Goal: Contribute content: Contribute content

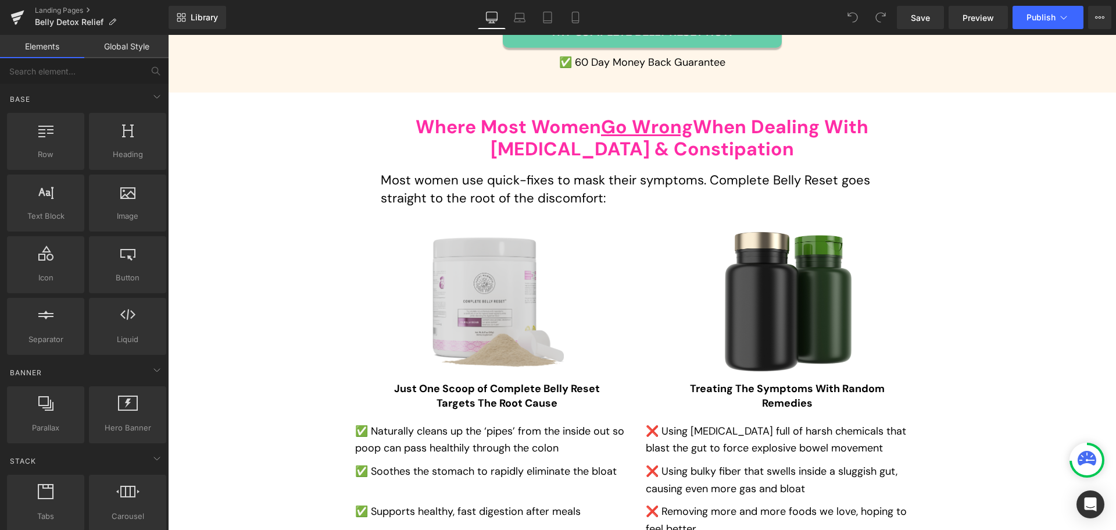
scroll to position [4244, 0]
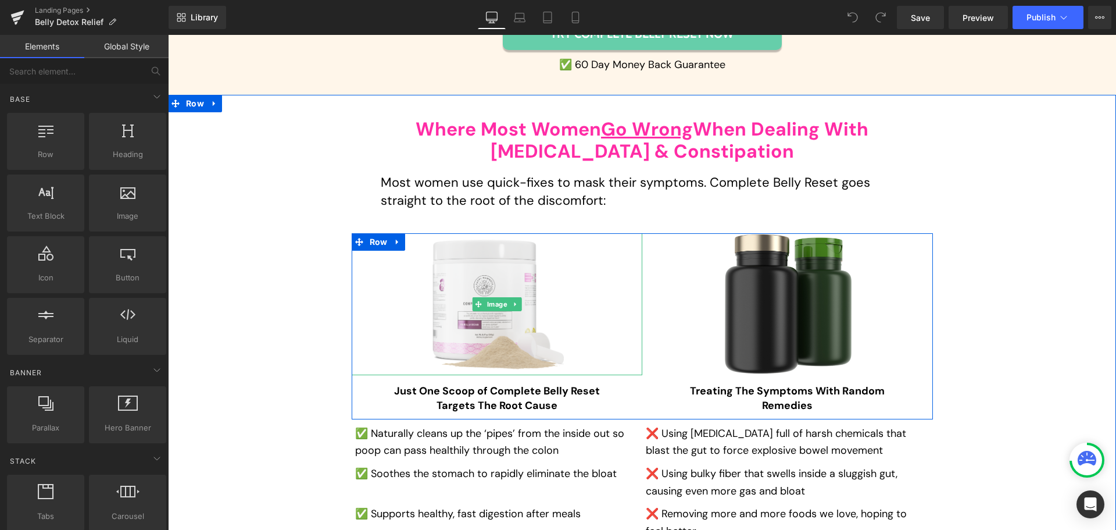
drag, startPoint x: 449, startPoint y: 234, endPoint x: 233, endPoint y: 181, distance: 222.6
click at [449, 234] on img at bounding box center [497, 304] width 134 height 142
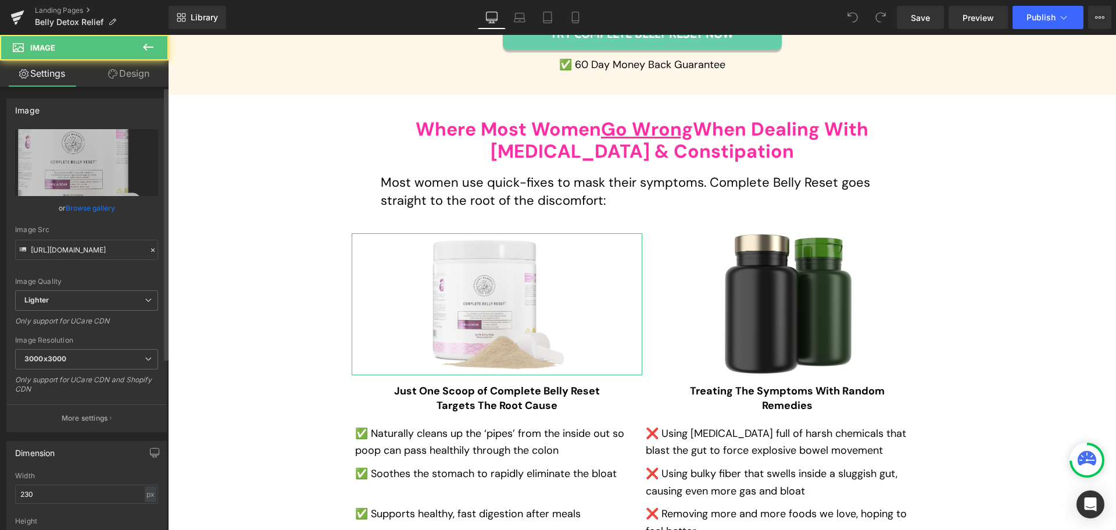
click at [85, 203] on link "Browse gallery" at bounding box center [90, 208] width 49 height 20
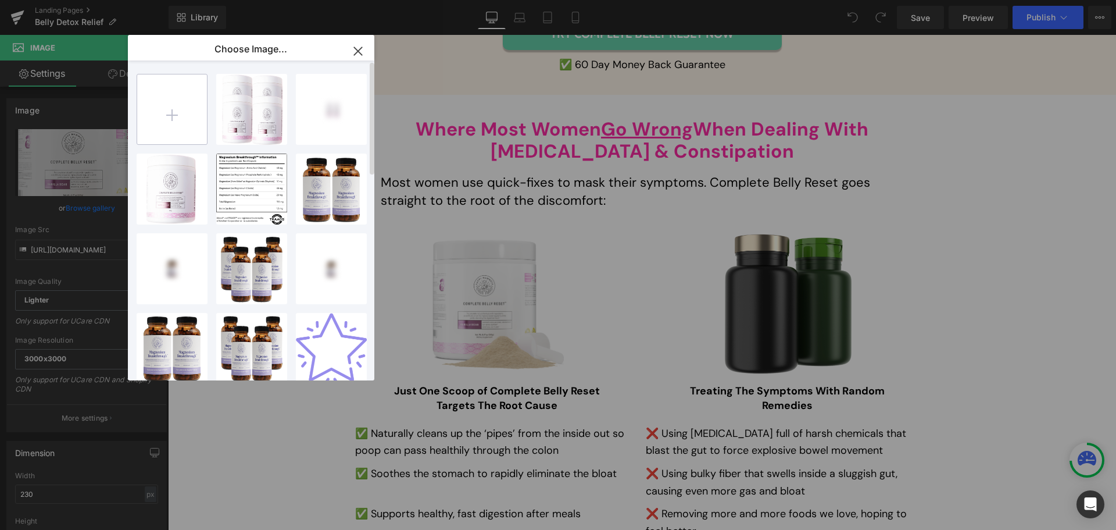
click at [176, 120] on input "file" at bounding box center [172, 109] width 70 height 70
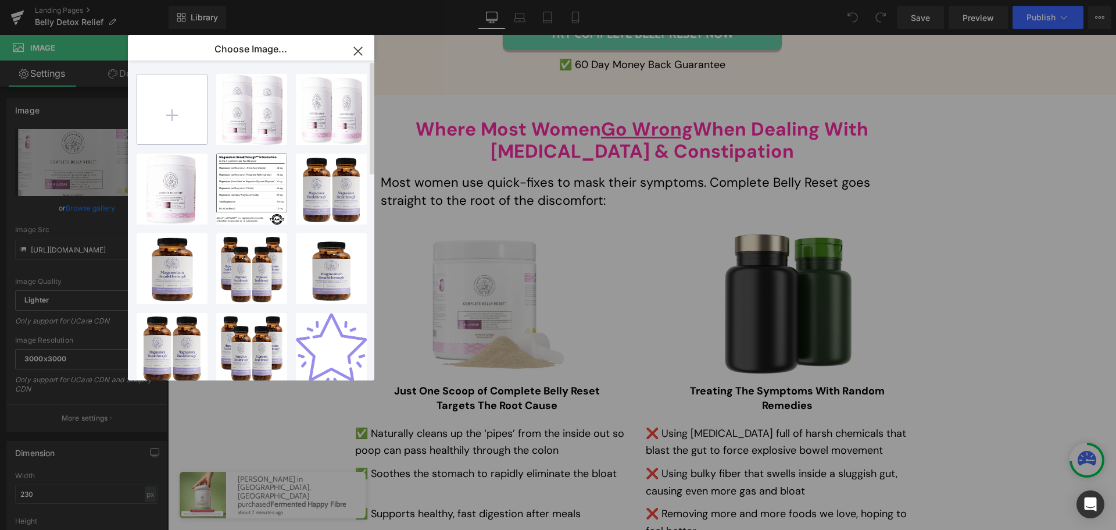
type input "C:\fakepath\Group 1000003141.png"
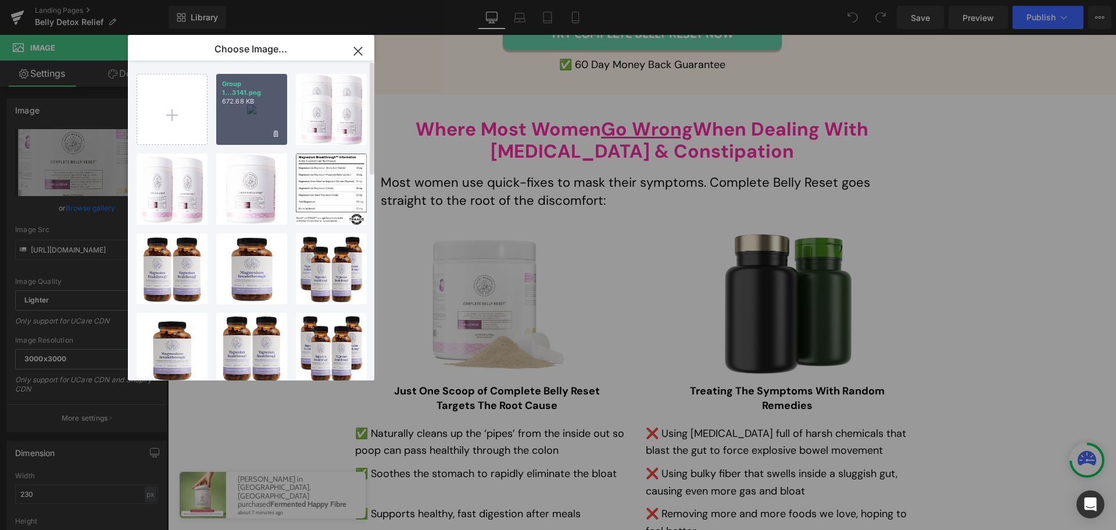
drag, startPoint x: 85, startPoint y: 95, endPoint x: 253, endPoint y: 130, distance: 171.6
click at [253, 130] on div "Group 1...3141.png 672.68 KB" at bounding box center [251, 109] width 71 height 71
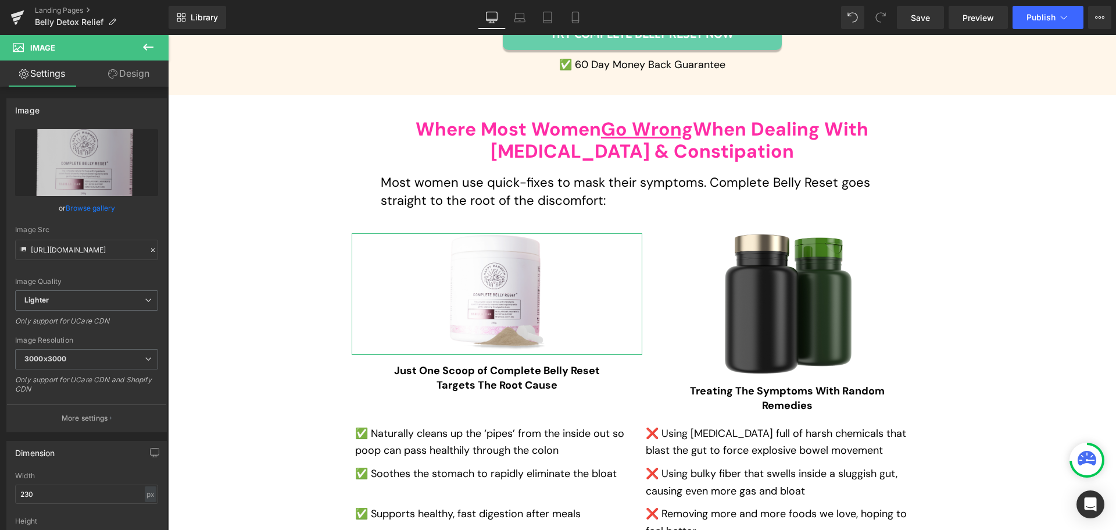
click at [100, 208] on link "Browse gallery" at bounding box center [90, 208] width 49 height 20
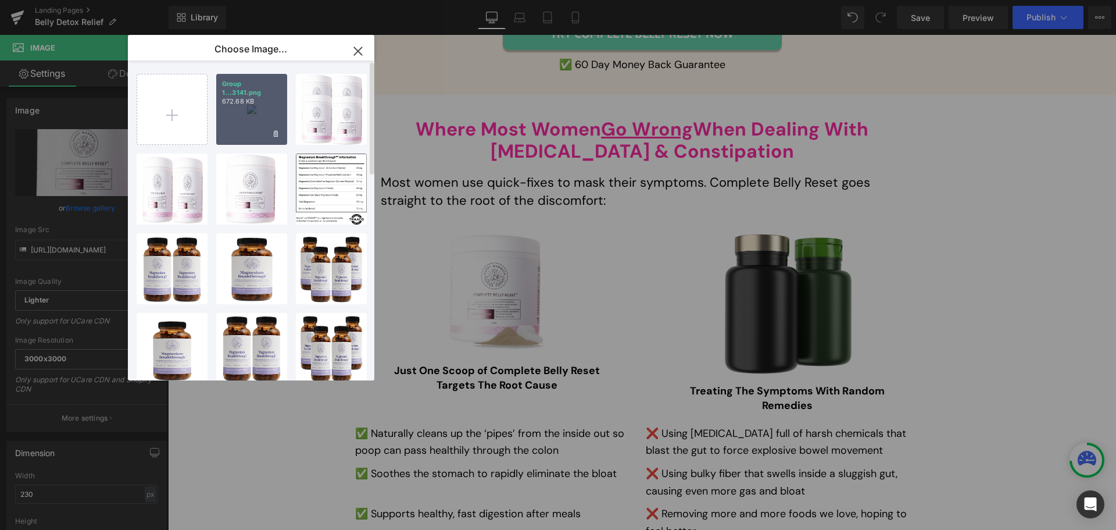
drag, startPoint x: 243, startPoint y: 123, endPoint x: 74, endPoint y: 92, distance: 171.4
click at [243, 123] on div "Group 1...3141.png 672.68 KB" at bounding box center [251, 109] width 71 height 71
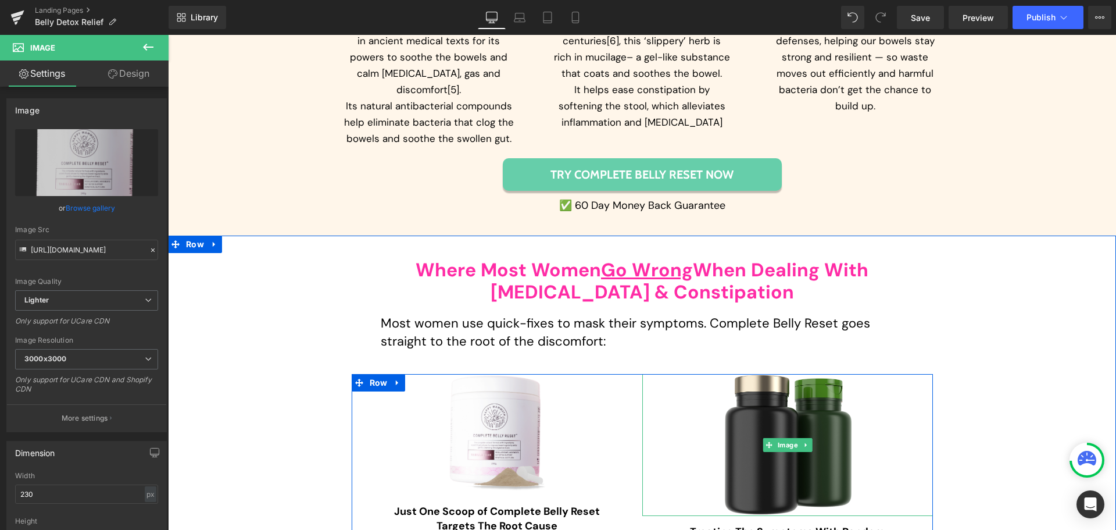
scroll to position [4070, 0]
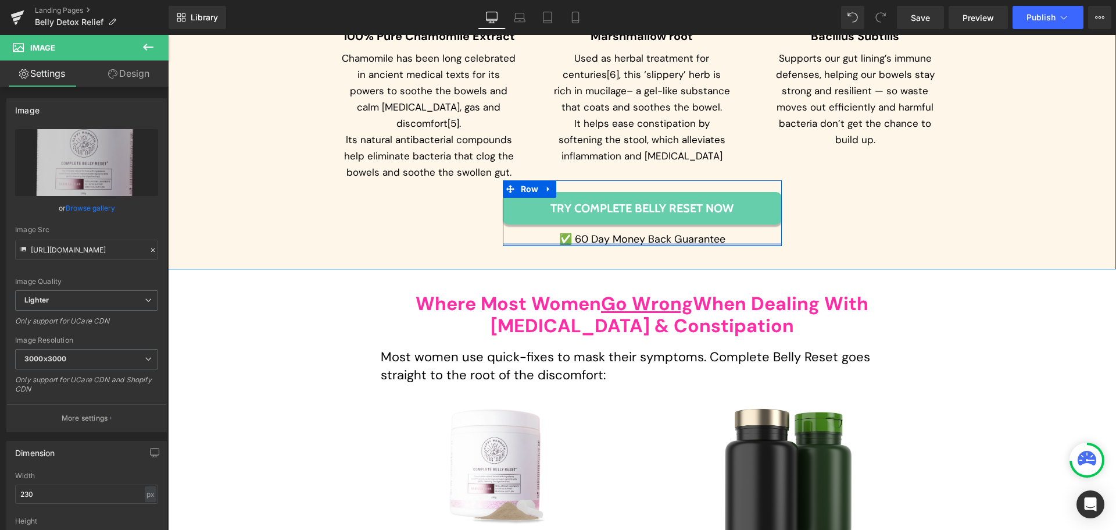
click at [621, 243] on div at bounding box center [642, 244] width 279 height 3
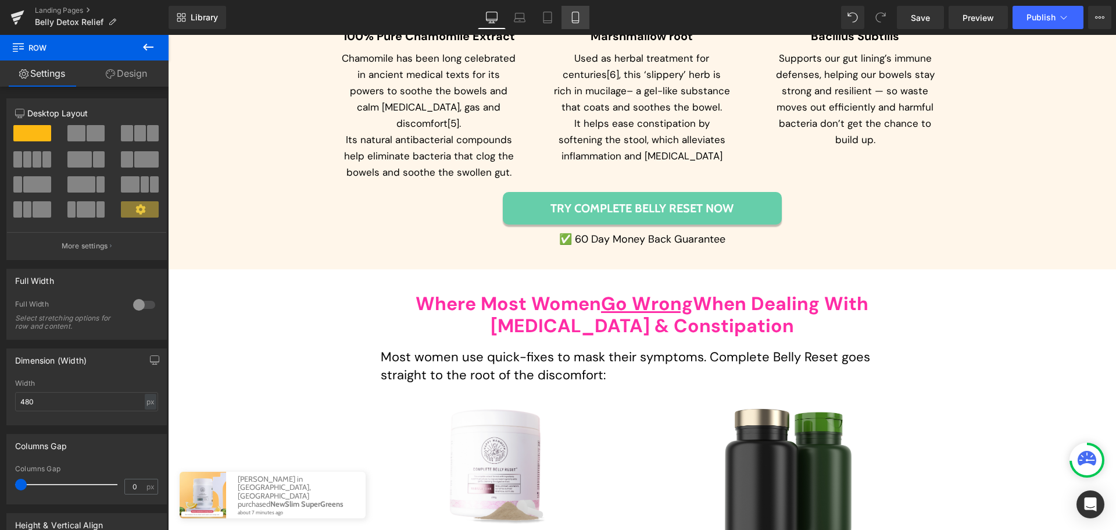
click at [574, 15] on icon at bounding box center [576, 18] width 12 height 12
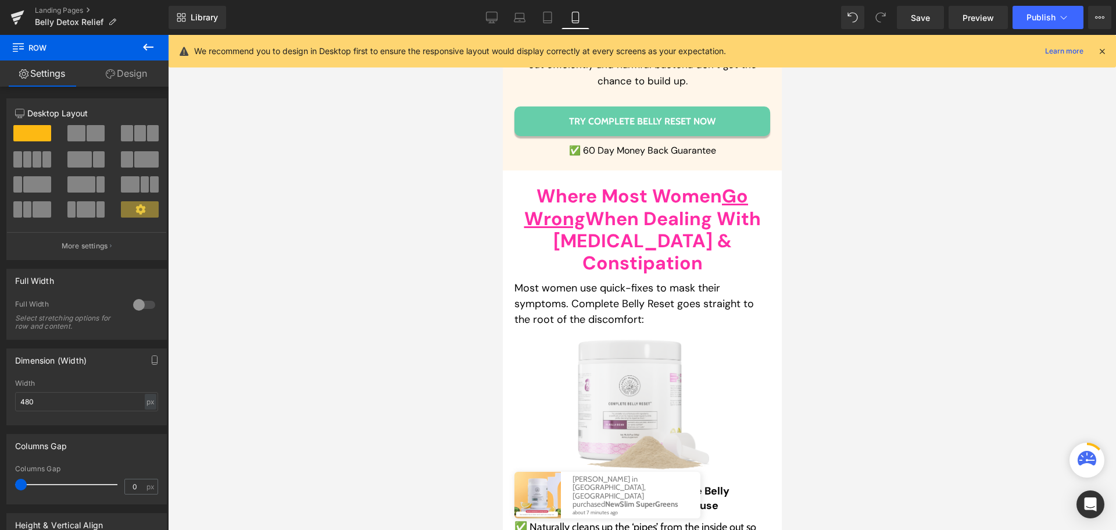
scroll to position [6296, 0]
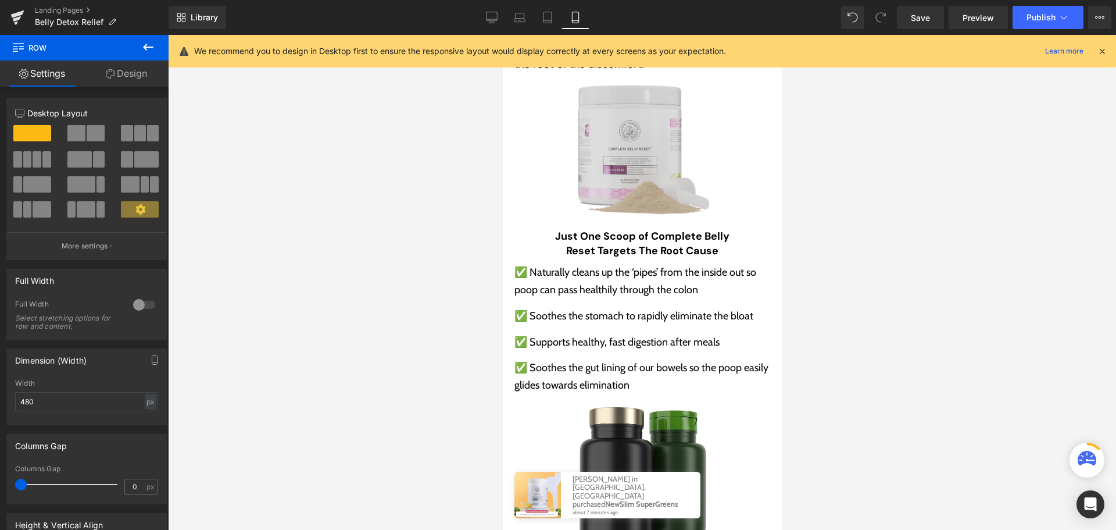
click at [624, 220] on img at bounding box center [642, 149] width 134 height 142
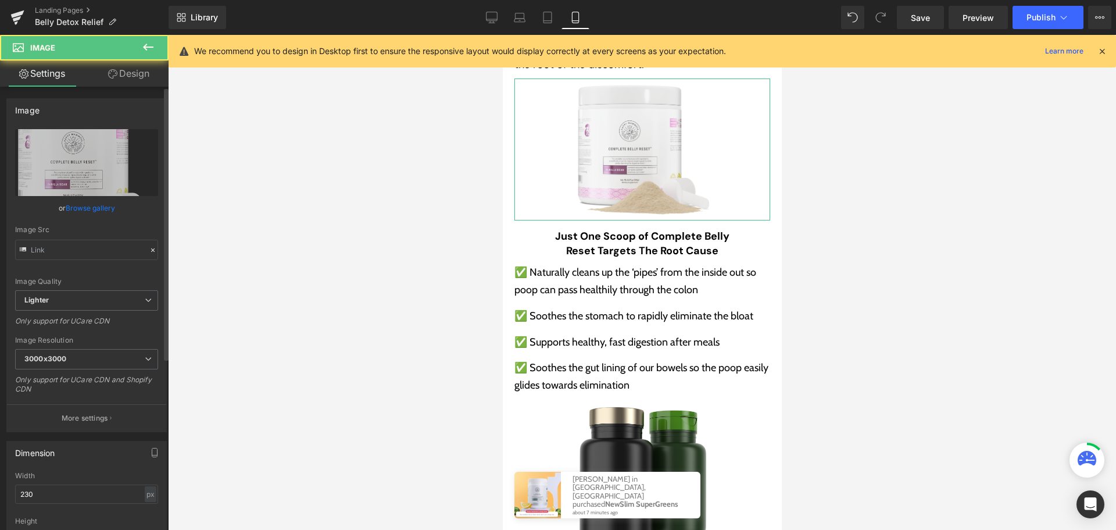
click at [96, 206] on link "Browse gallery" at bounding box center [90, 208] width 49 height 20
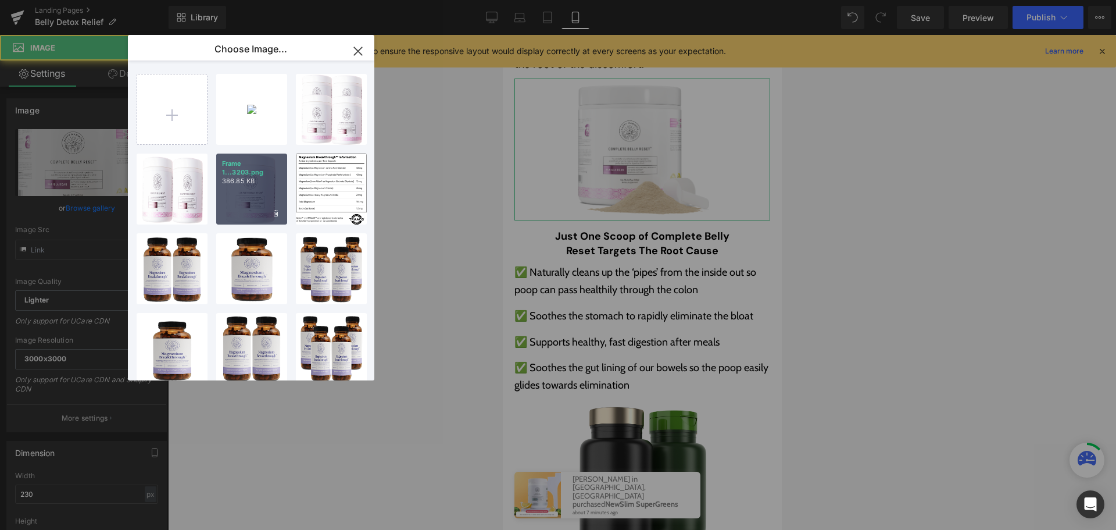
scroll to position [6082, 0]
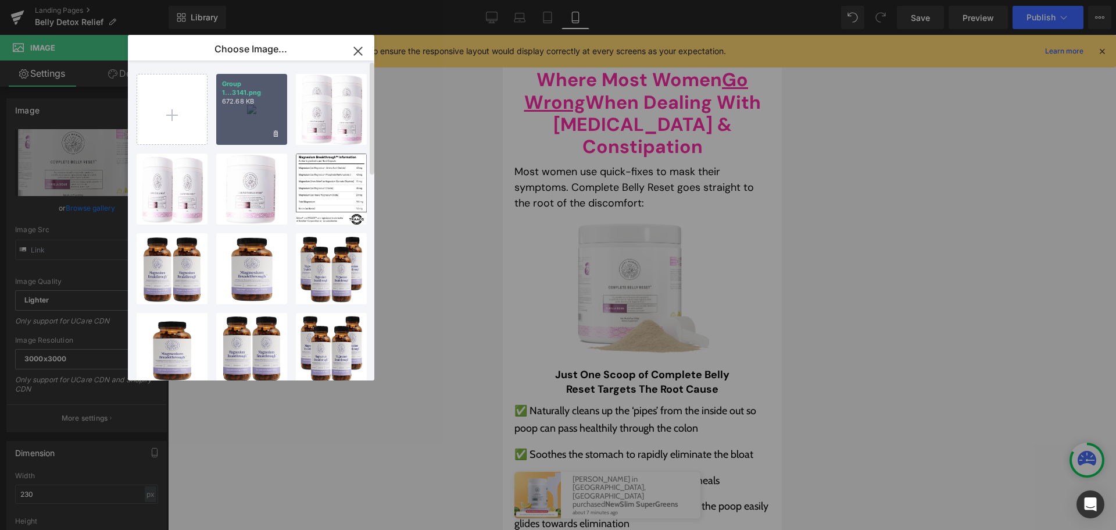
click at [249, 127] on div "Group 1...3141.png 672.68 KB" at bounding box center [251, 109] width 71 height 71
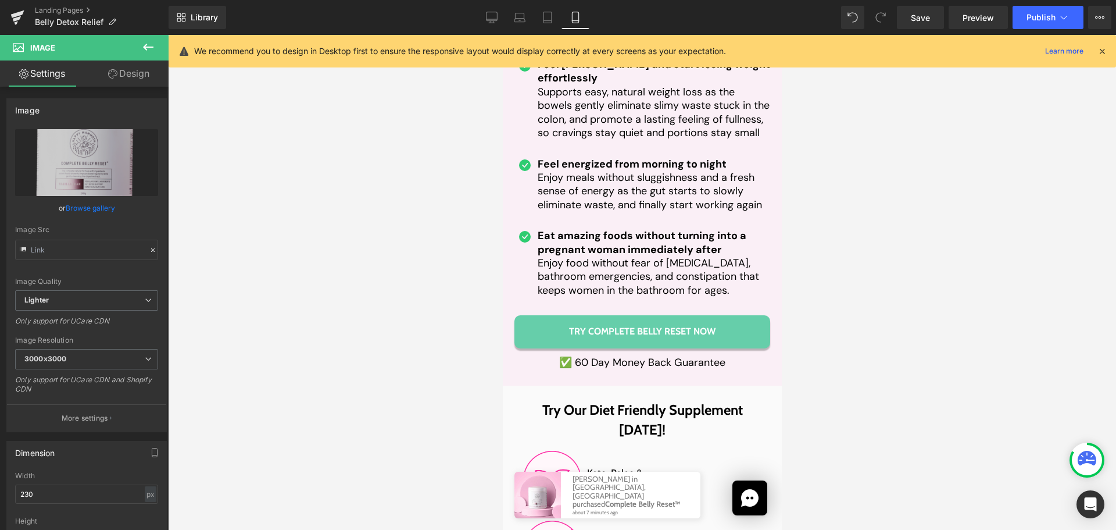
scroll to position [8466, 0]
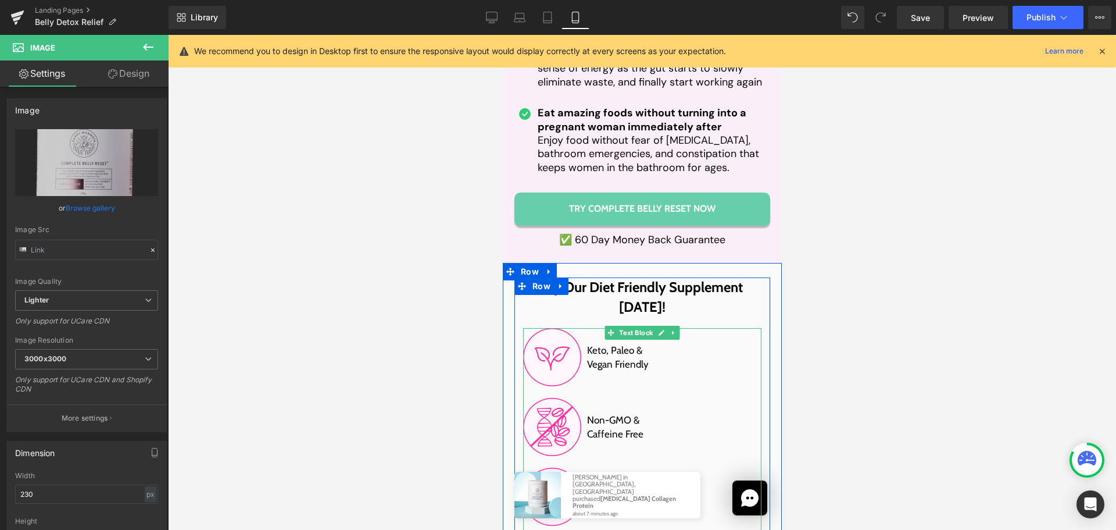
click at [591, 476] on span "Made In An FDA-Registered GMP-Certified Facility" at bounding box center [633, 497] width 92 height 42
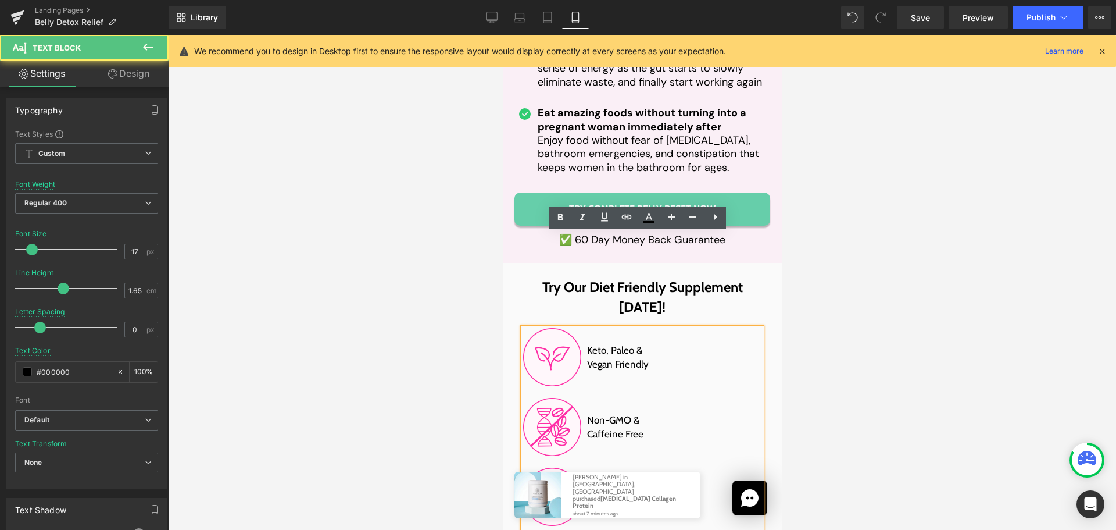
click at [588, 476] on span "Made In An FDA-Registered GMP-Certified Facility" at bounding box center [633, 497] width 92 height 42
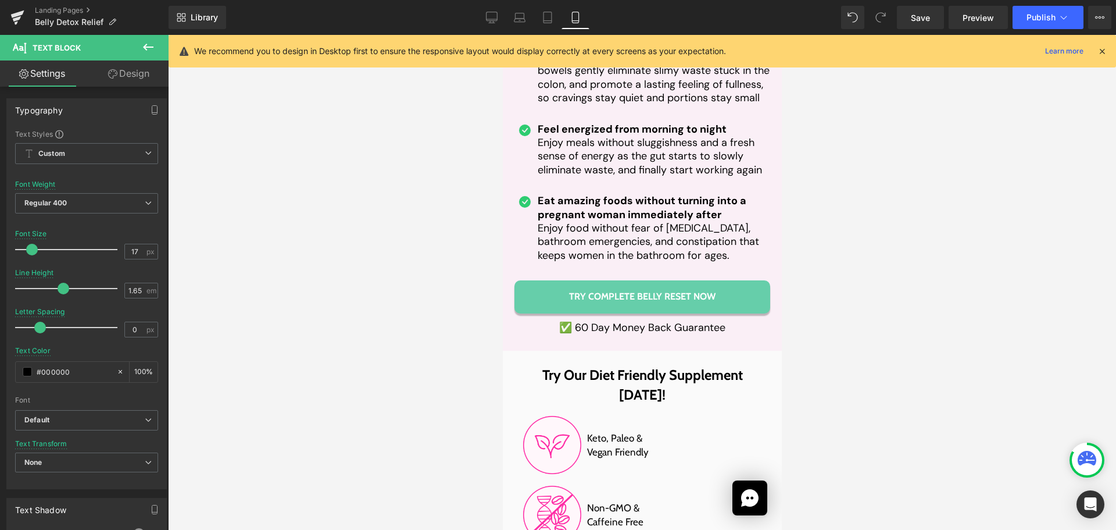
scroll to position [8349, 0]
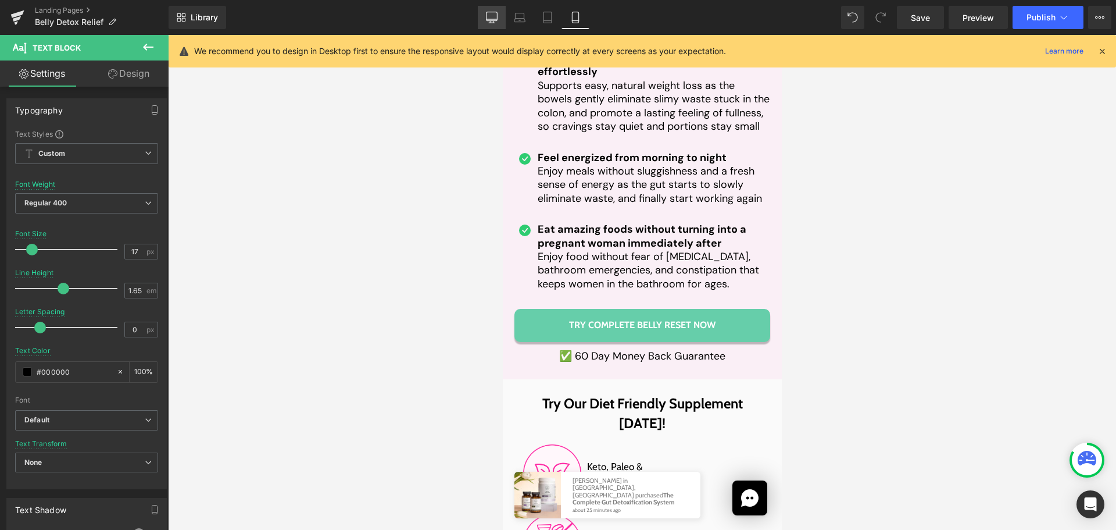
drag, startPoint x: 488, startPoint y: 8, endPoint x: 423, endPoint y: 99, distance: 112.9
click at [488, 8] on link "Desktop" at bounding box center [492, 17] width 28 height 23
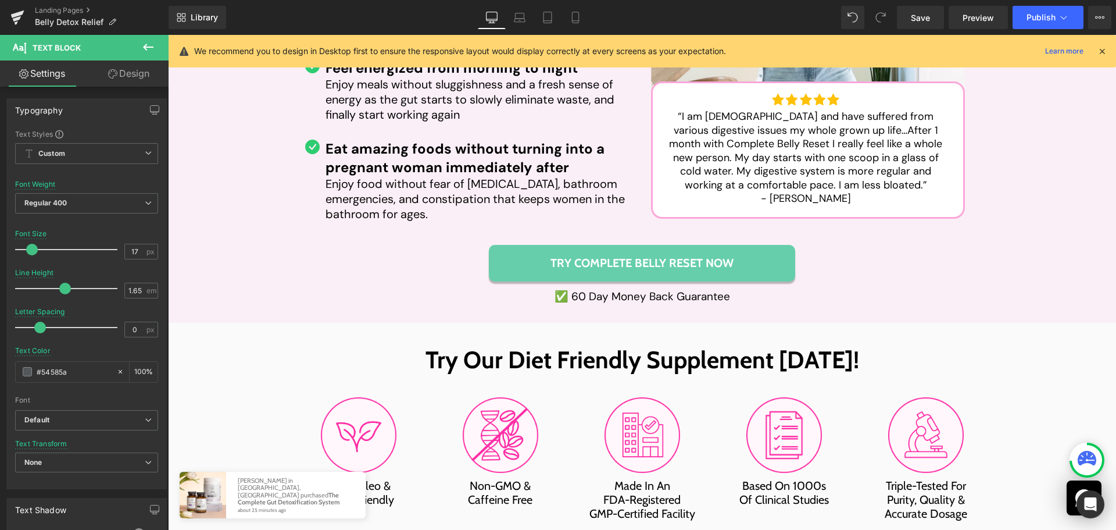
scroll to position [5814, 0]
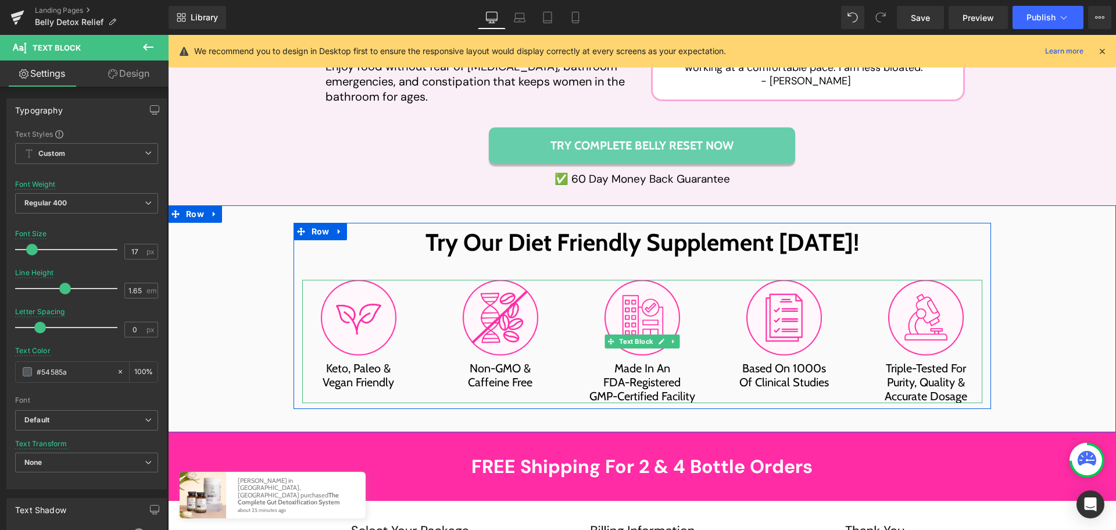
click at [612, 361] on span "Made In An FDA-Registered GMP-Certified Facility" at bounding box center [642, 382] width 106 height 42
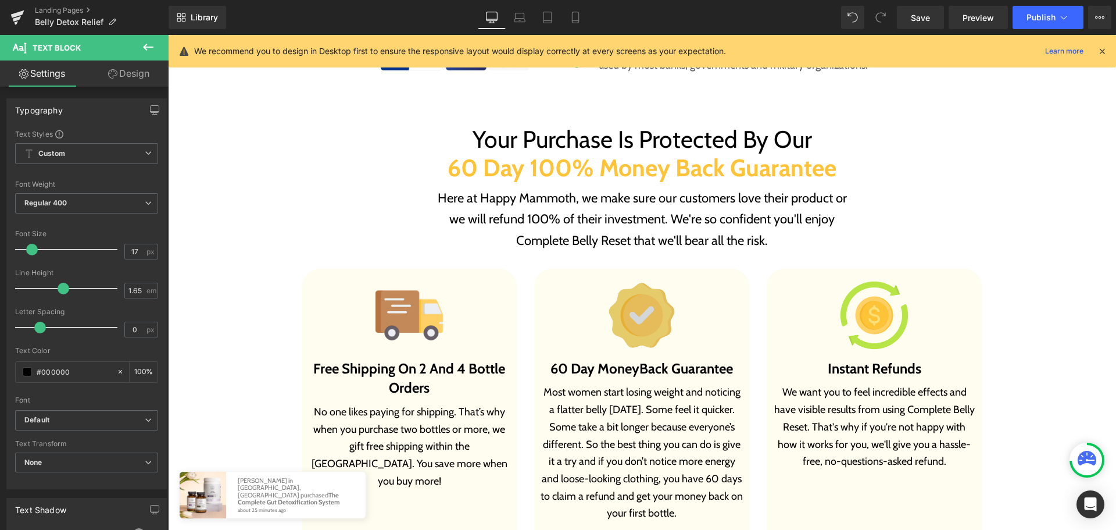
scroll to position [6802, 0]
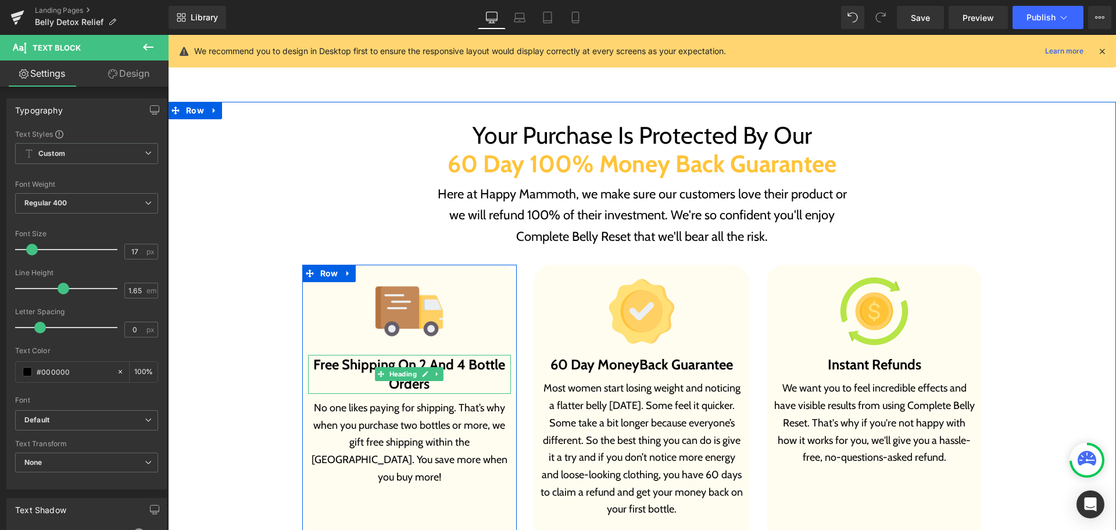
click at [427, 355] on h3 "Free Shipping On 2 And 4 Bottle Orders" at bounding box center [409, 374] width 203 height 39
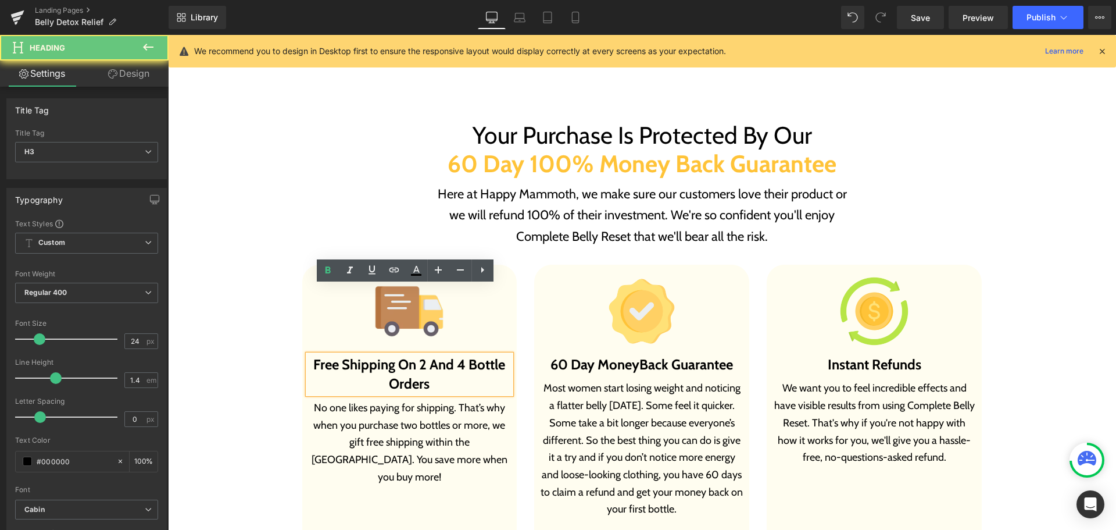
click at [427, 355] on h3 "Free Shipping On 2 And 4 Bottle Orders" at bounding box center [409, 374] width 203 height 39
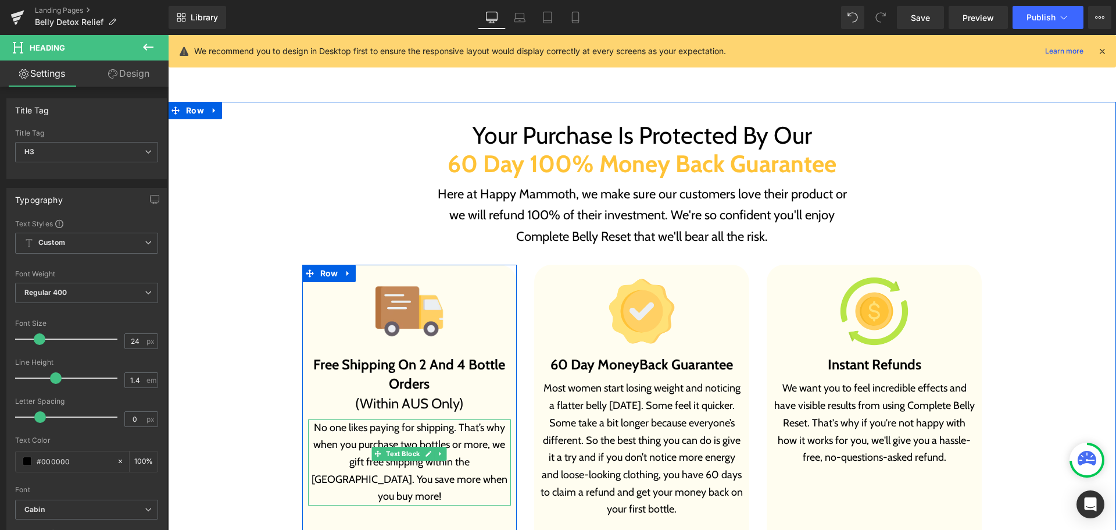
click at [358, 419] on p "No one likes paying for shipping. That’s why when you purchase two bottles or m…" at bounding box center [409, 462] width 203 height 87
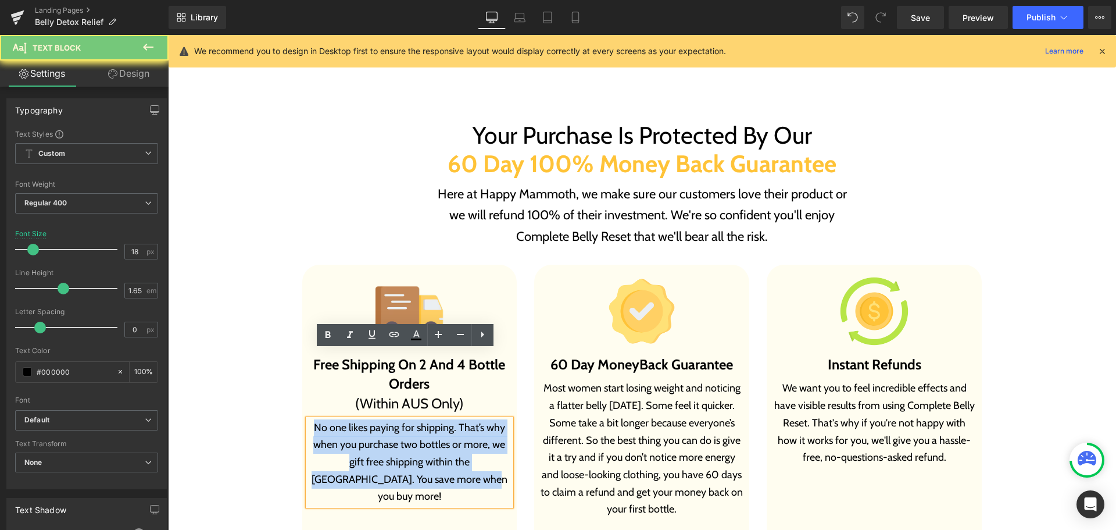
paste div
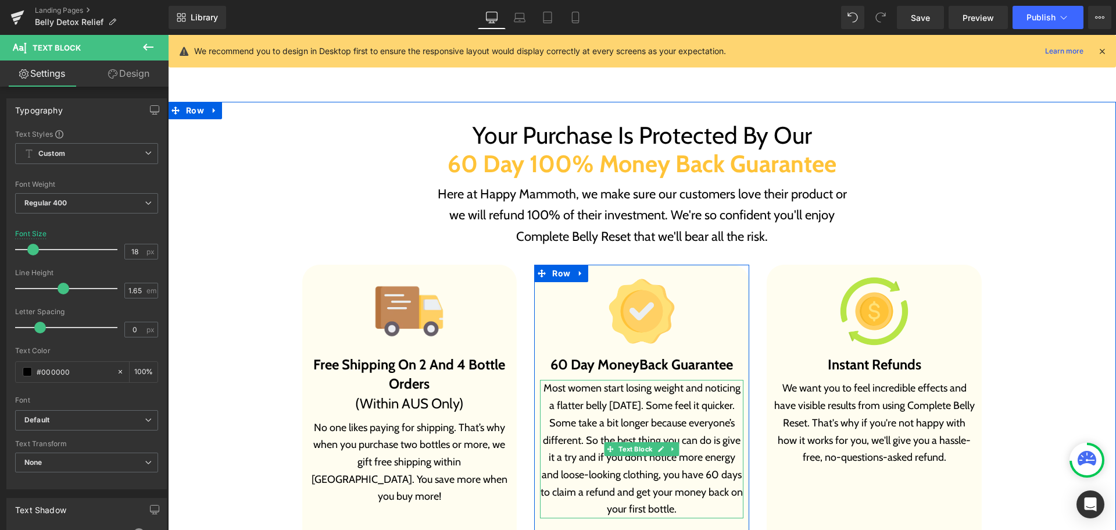
click at [634, 380] on p "Most women start losing weight and noticing a flatter belly [DATE]. Some feel i…" at bounding box center [641, 449] width 203 height 138
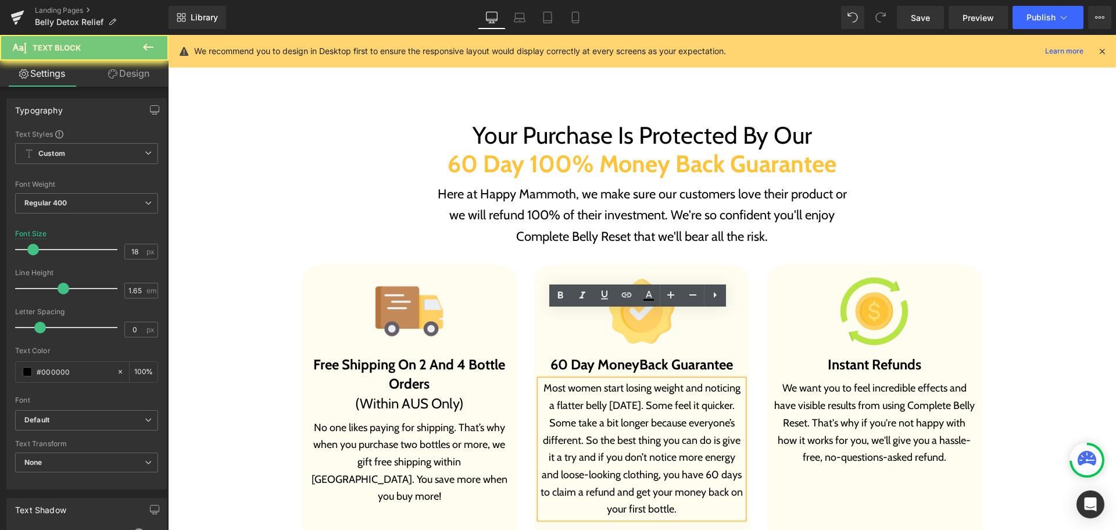
paste div
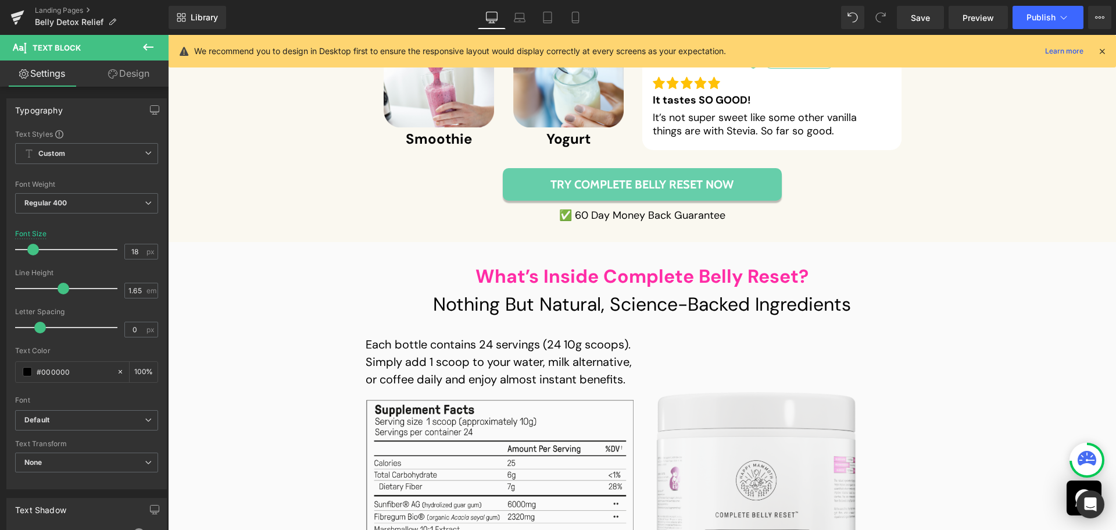
scroll to position [8023, 0]
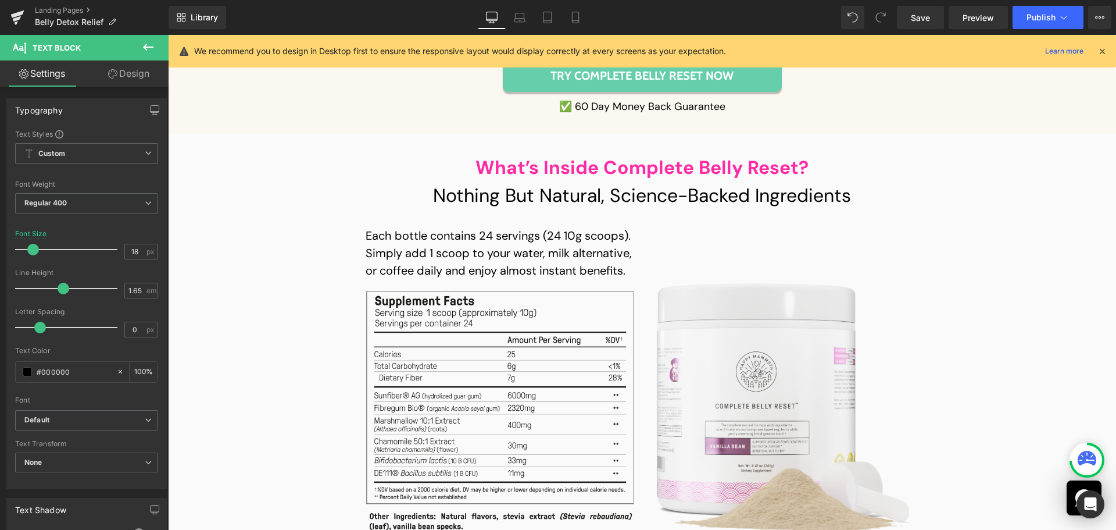
click at [513, 306] on img at bounding box center [504, 431] width 277 height 281
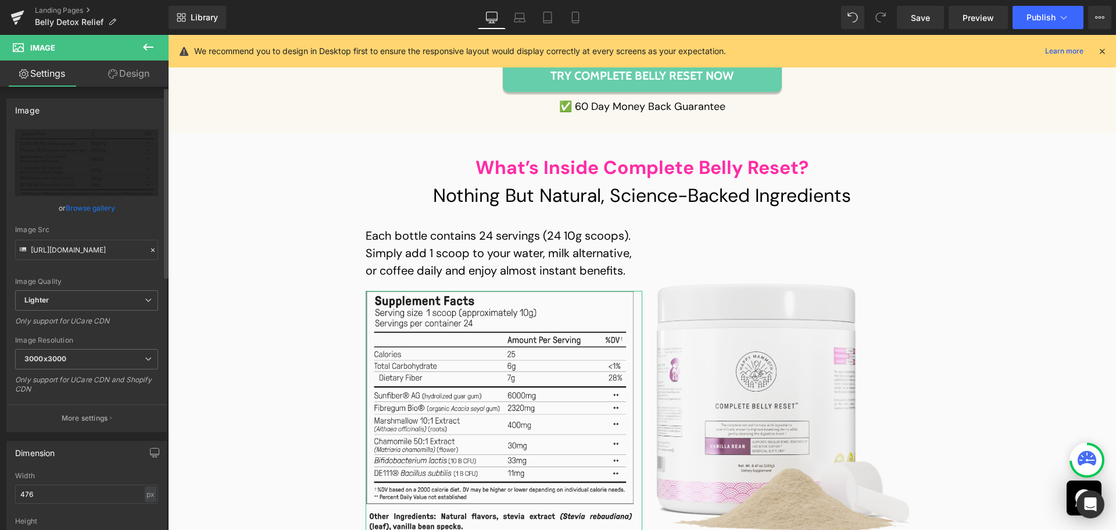
click at [77, 208] on link "Browse gallery" at bounding box center [90, 208] width 49 height 20
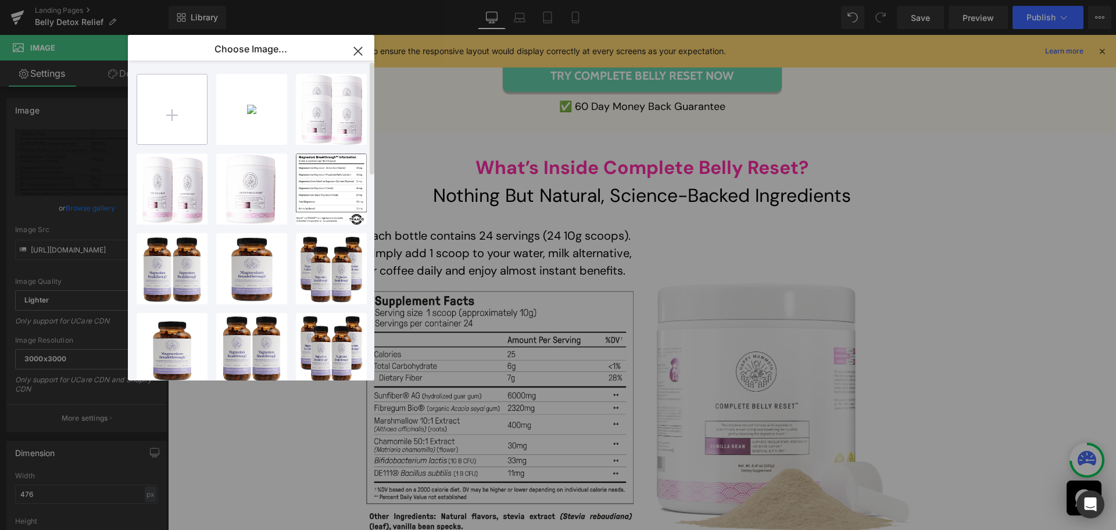
click at [165, 111] on input "file" at bounding box center [172, 109] width 70 height 70
type input "C:\fakepath\HM AUS- CBR - 001C_list 1.png"
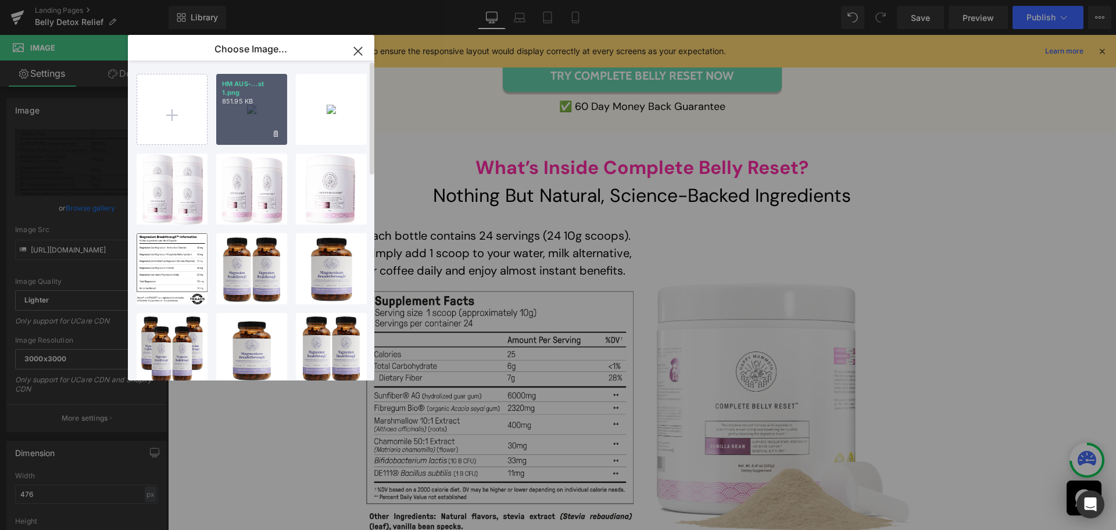
click at [250, 124] on div "HM AUS-...st 1.png 851.95 KB" at bounding box center [251, 109] width 71 height 71
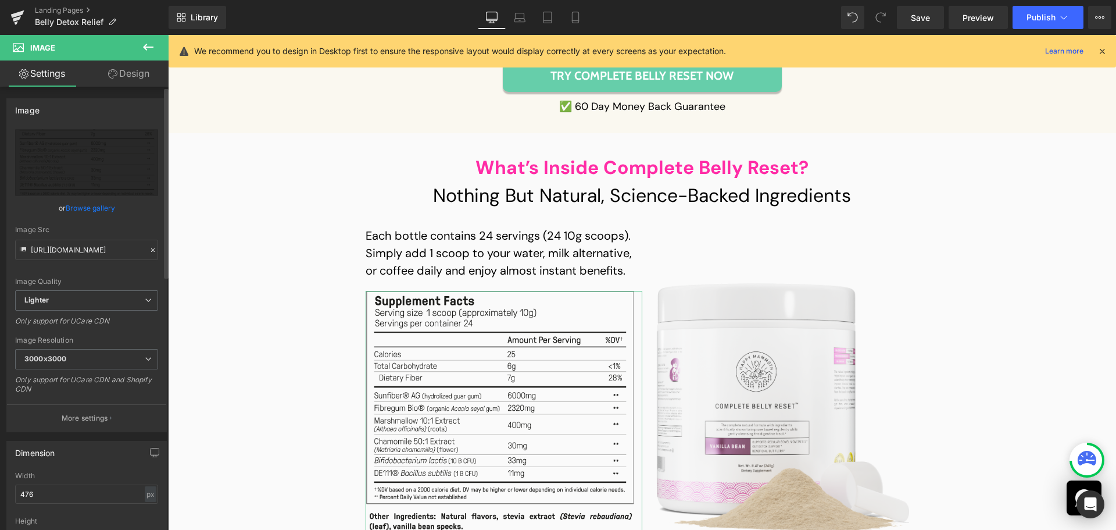
click at [108, 209] on link "Browse gallery" at bounding box center [90, 208] width 49 height 20
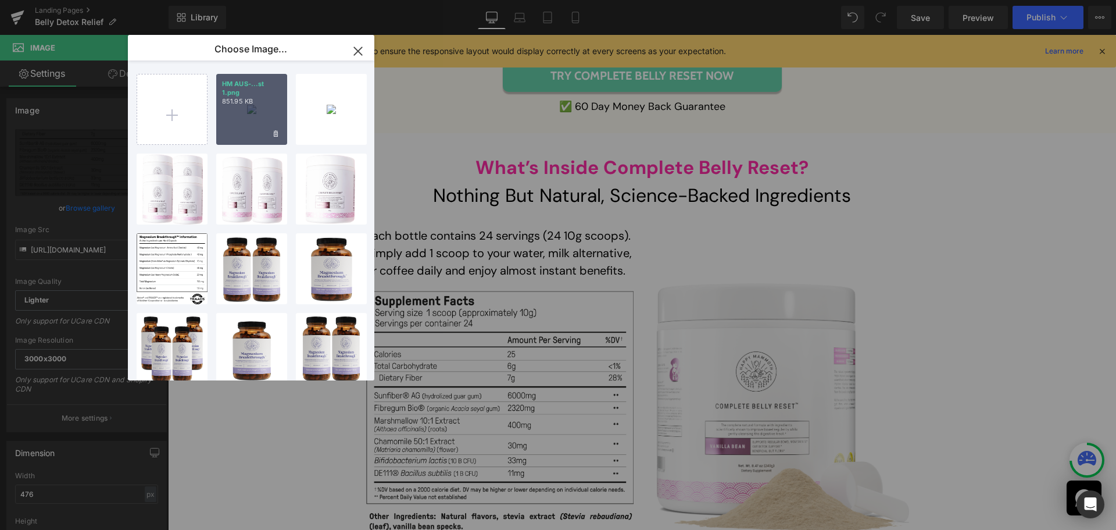
click at [274, 140] on div "HM AUS-...st 1.png 851.95 KB" at bounding box center [251, 109] width 71 height 71
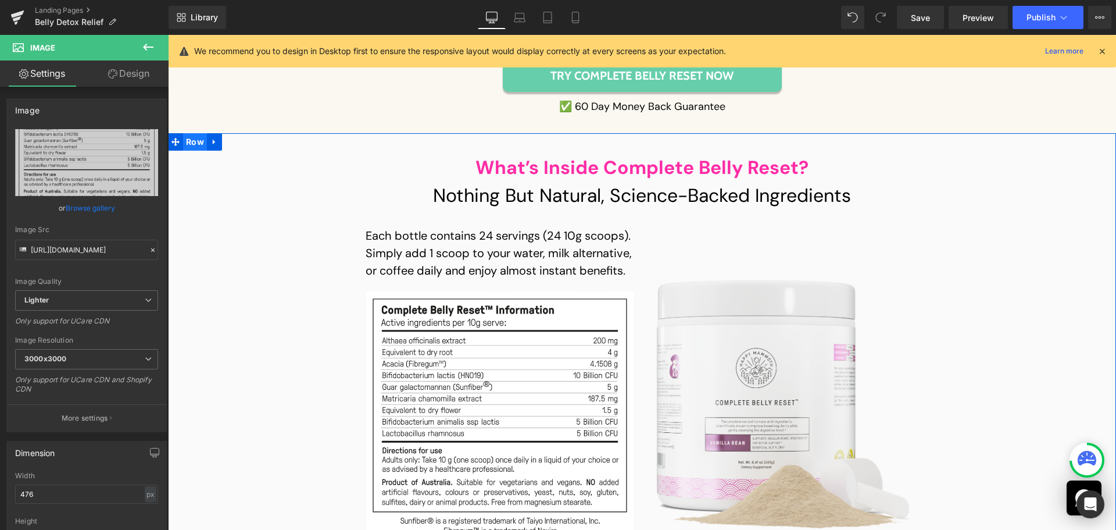
click at [192, 133] on span "Row" at bounding box center [195, 141] width 24 height 17
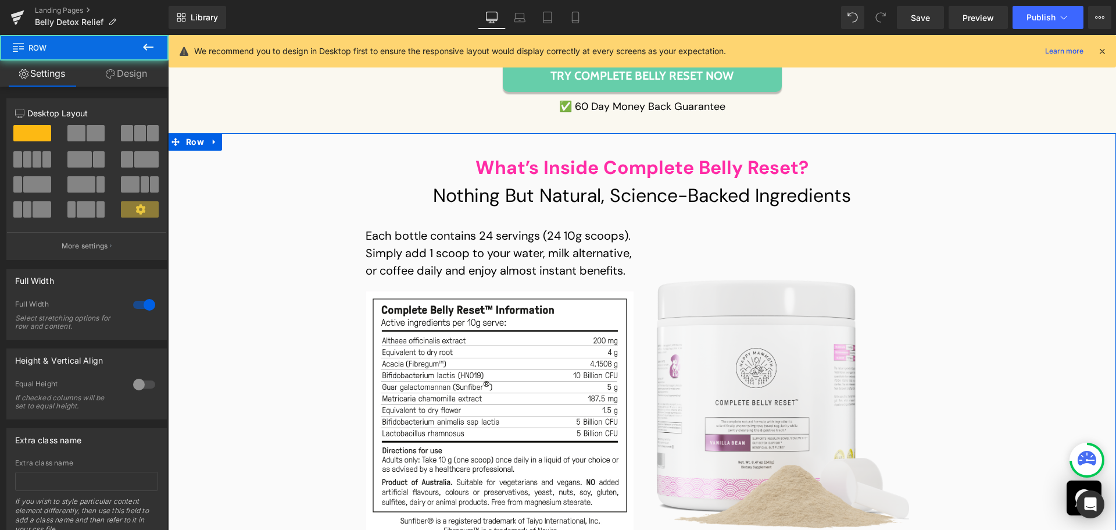
click at [112, 74] on icon at bounding box center [110, 73] width 9 height 9
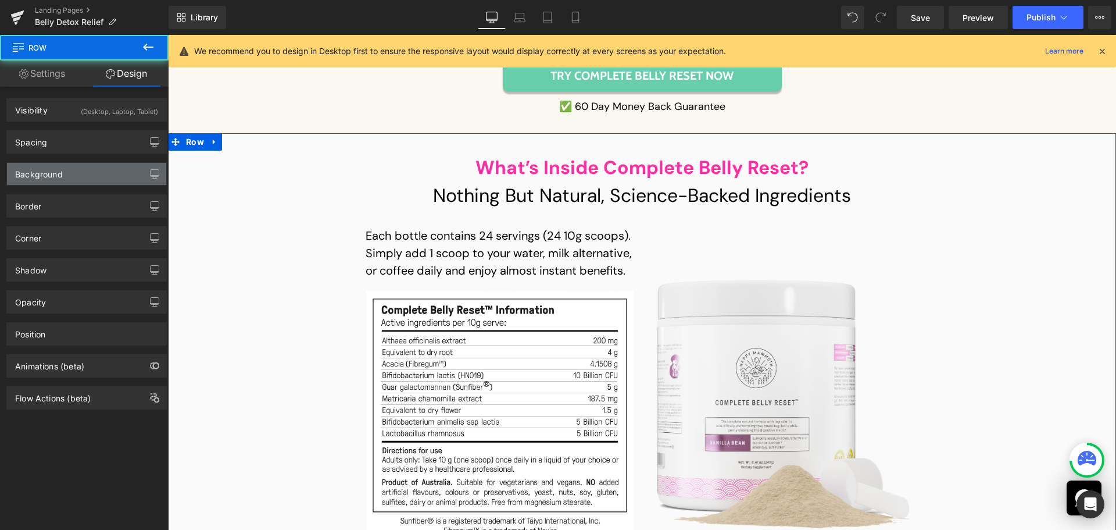
click at [53, 175] on div "Background" at bounding box center [39, 171] width 48 height 16
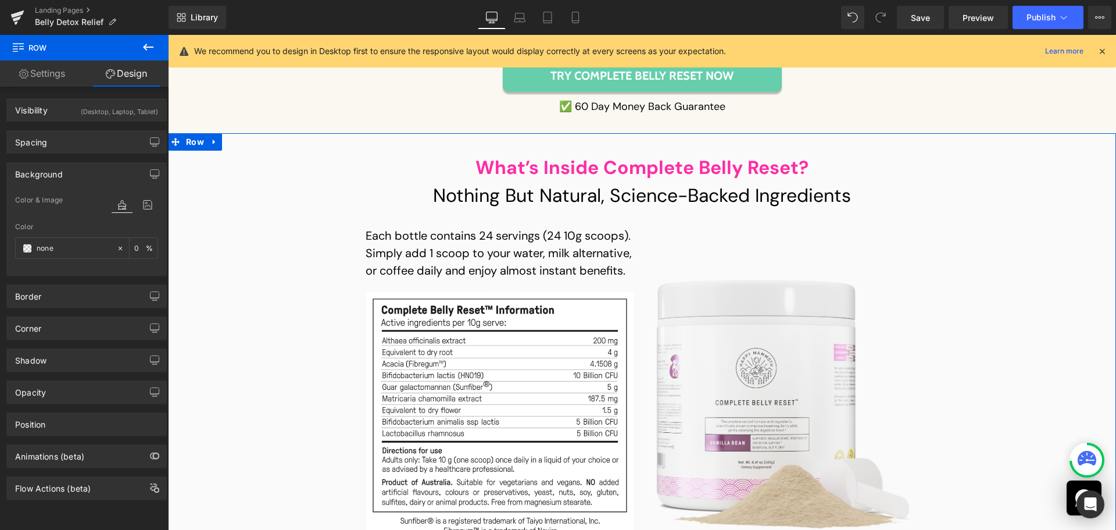
click at [65, 259] on div "Color %" at bounding box center [86, 247] width 143 height 49
click at [60, 249] on input "text" at bounding box center [74, 248] width 74 height 13
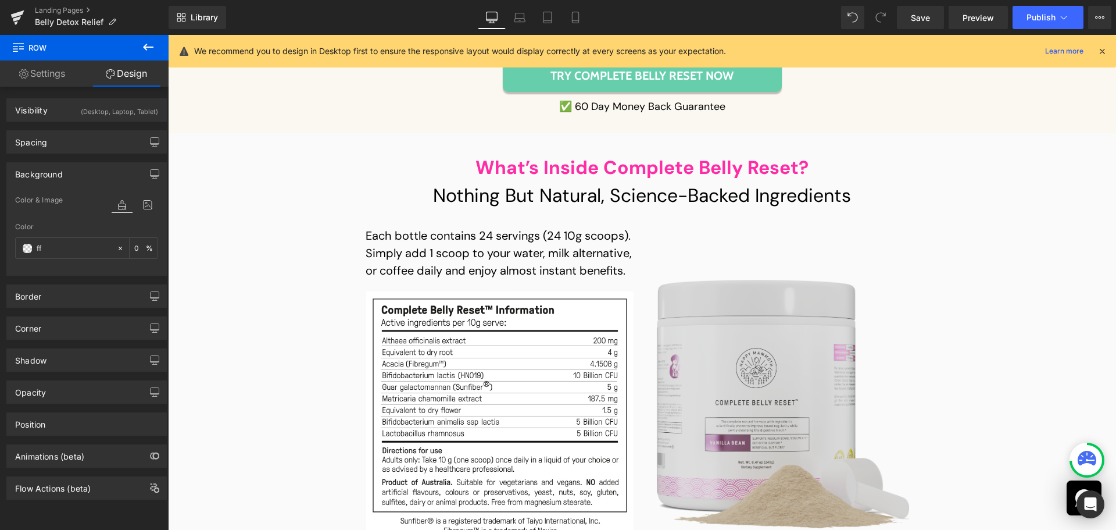
type input "fff"
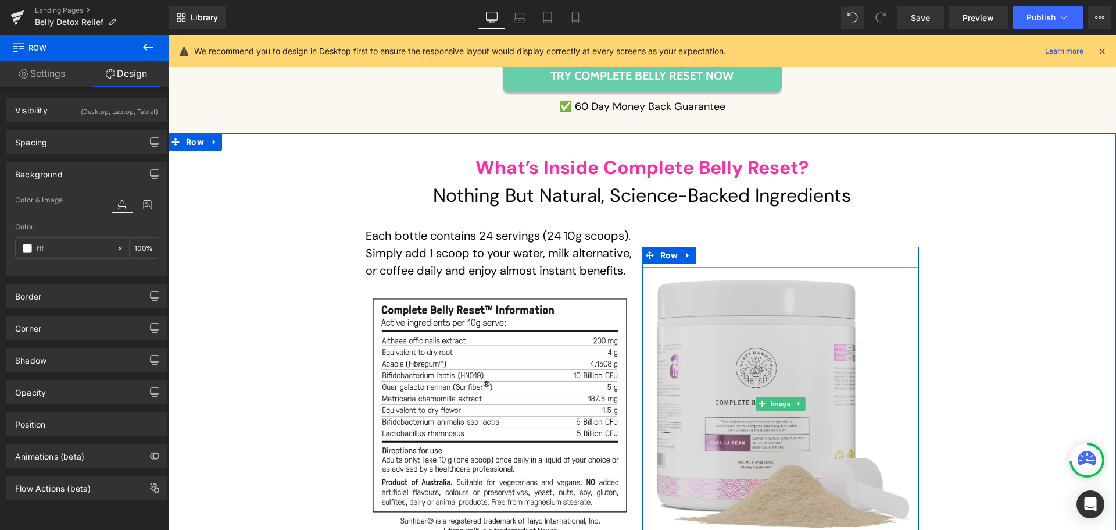
click at [773, 319] on img at bounding box center [781, 403] width 258 height 273
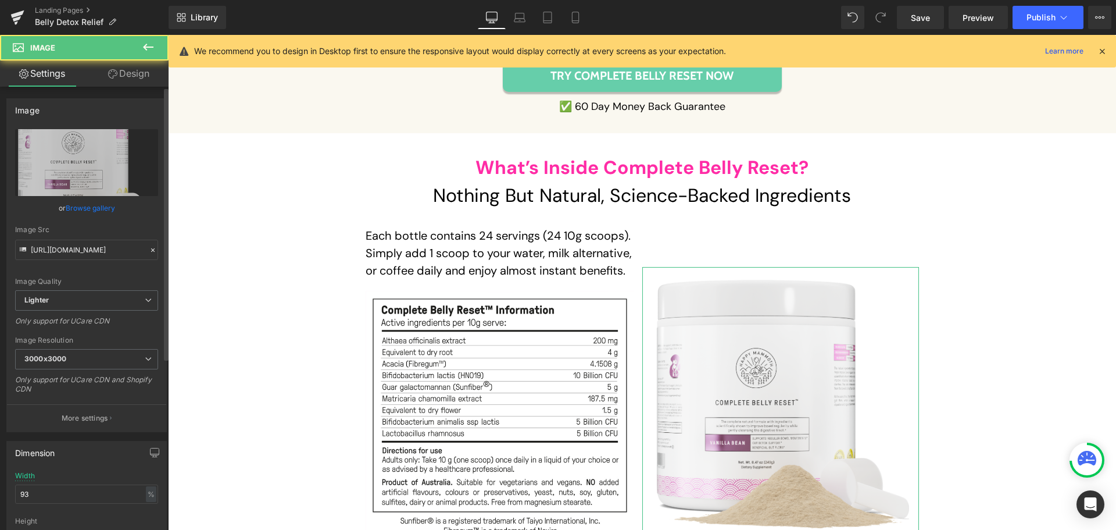
click at [87, 212] on link "Browse gallery" at bounding box center [90, 208] width 49 height 20
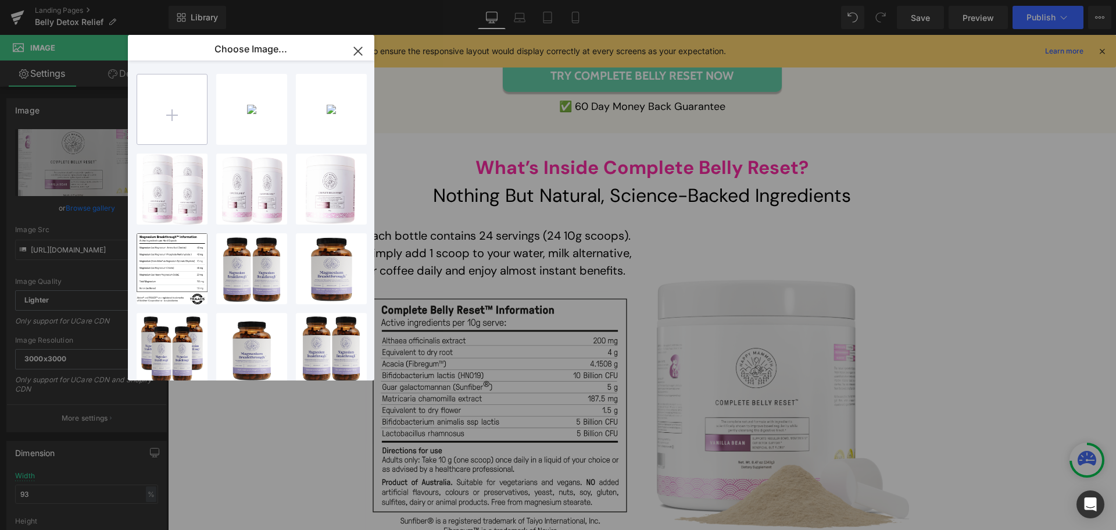
drag, startPoint x: 248, startPoint y: 119, endPoint x: 178, endPoint y: 117, distance: 69.8
click at [178, 117] on div "HM AUS-...st 1.png 851.95 KB Delete image? Yes No Group 1...3141.png 672.68 KB …" at bounding box center [258, 222] width 242 height 324
click at [178, 117] on input "file" at bounding box center [172, 109] width 70 height 70
type input "C:\fakepath\Frame 1000003203.png"
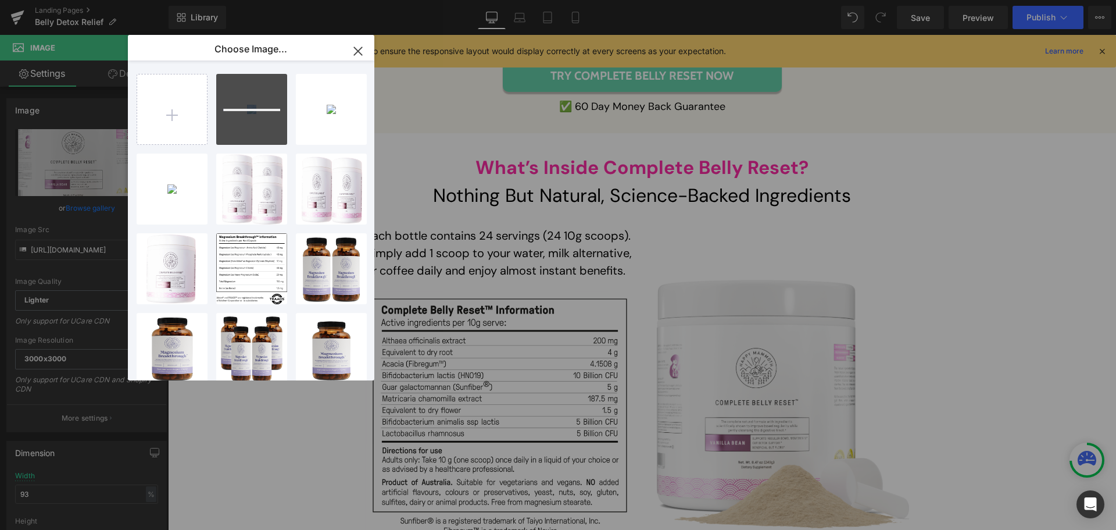
click at [312, 56] on div "Choose Image..." at bounding box center [251, 50] width 246 height 30
click at [310, 63] on div "Choose Image..." at bounding box center [251, 50] width 246 height 30
click at [256, 127] on div "Frame 1...3203.png 1.98 MB" at bounding box center [251, 109] width 71 height 71
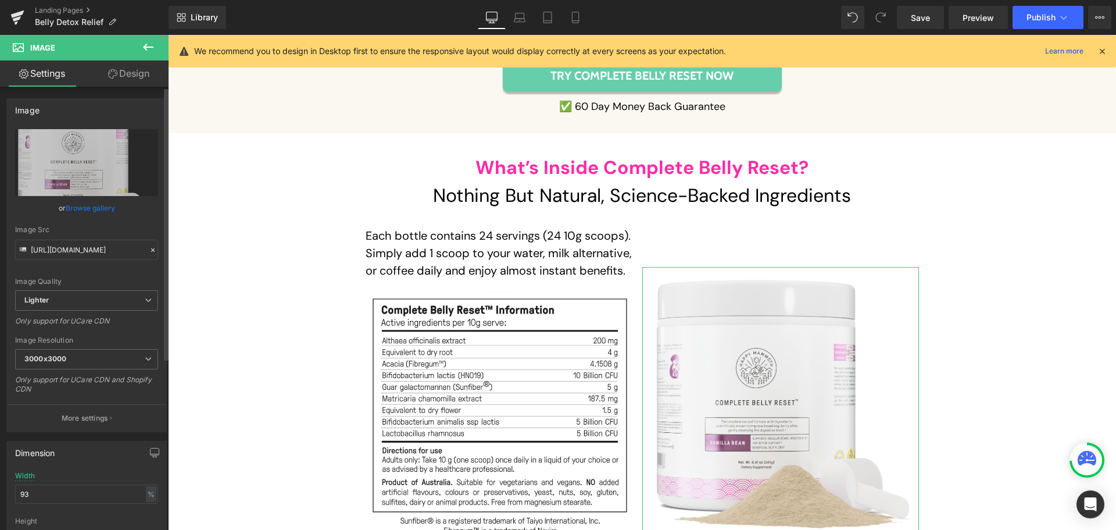
click at [98, 208] on link "Browse gallery" at bounding box center [90, 208] width 49 height 20
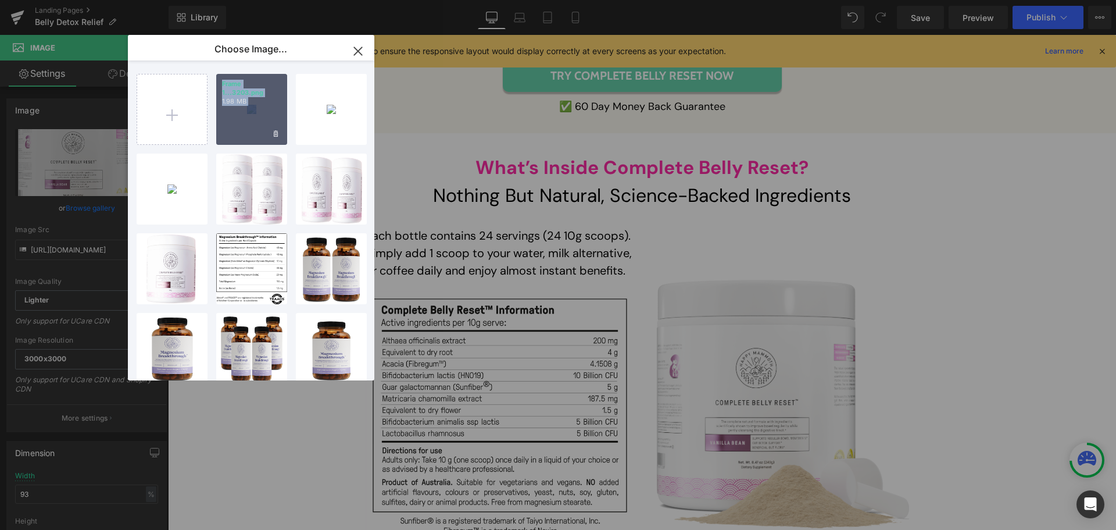
click at [238, 129] on div "Frame 1...3203.png 1.98 MB" at bounding box center [251, 109] width 71 height 71
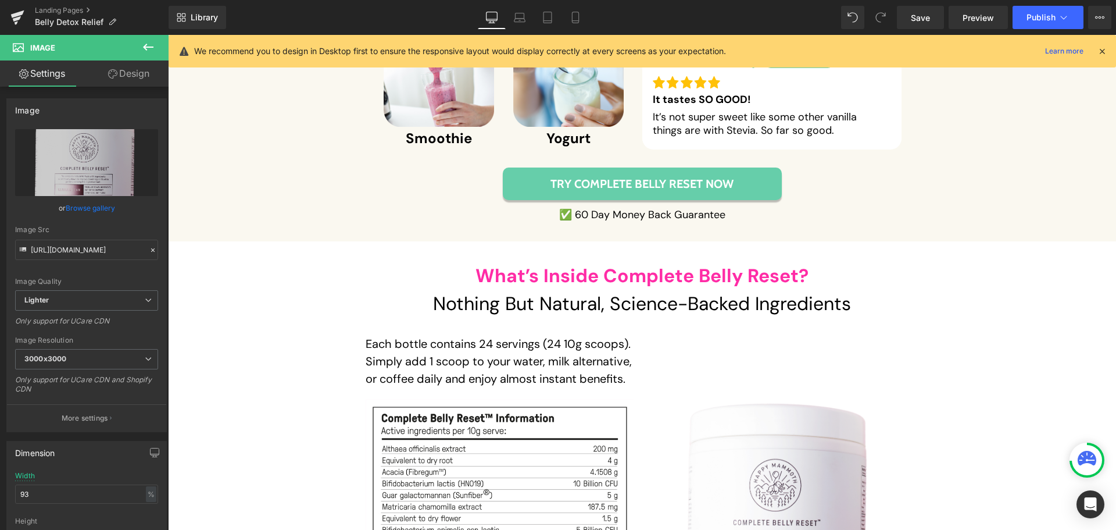
scroll to position [7906, 0]
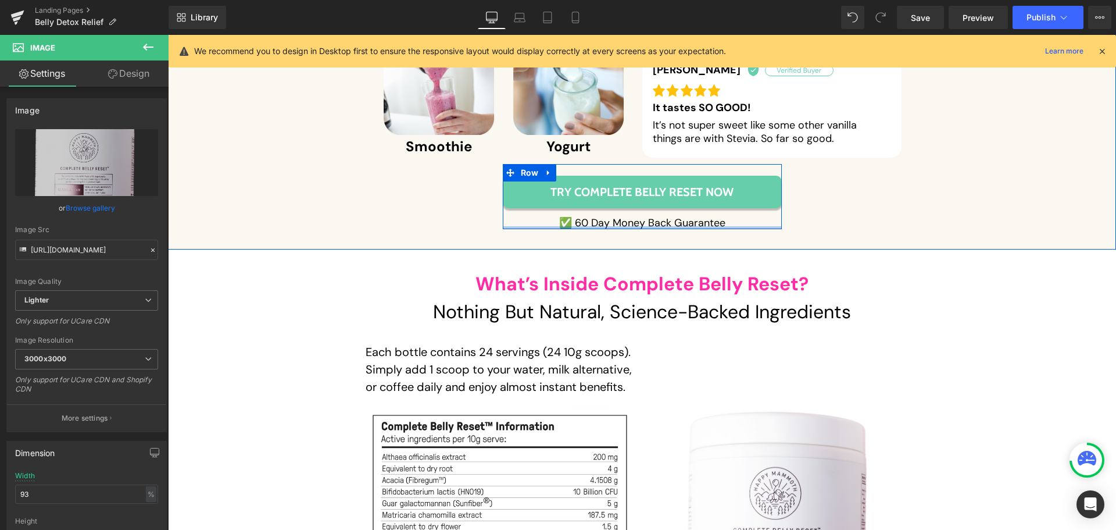
click at [599, 164] on div "Try Complete Belly Reset Now Button ✅ 60 day money back guarantee Text Block Row" at bounding box center [642, 197] width 279 height 66
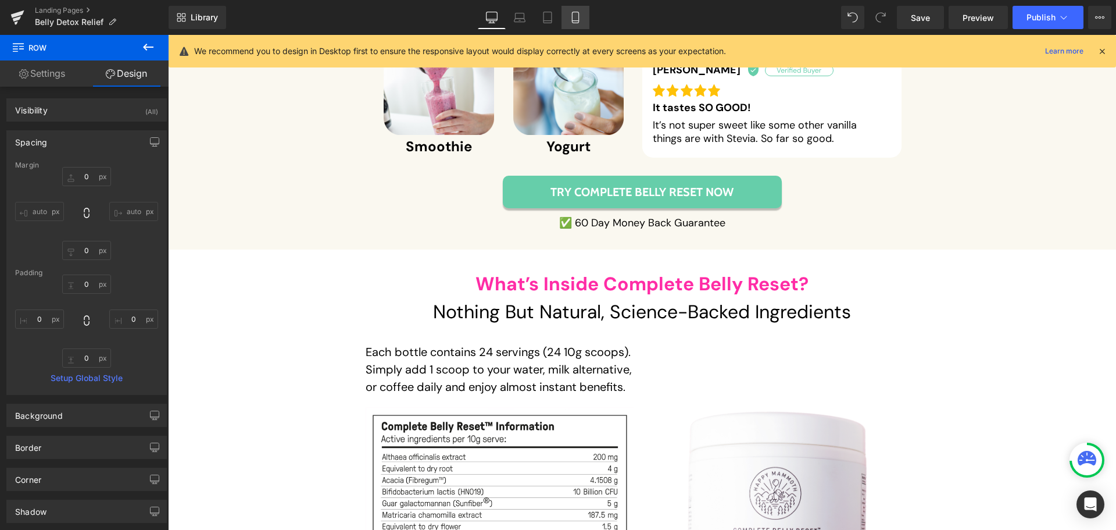
click at [571, 20] on icon at bounding box center [576, 18] width 12 height 12
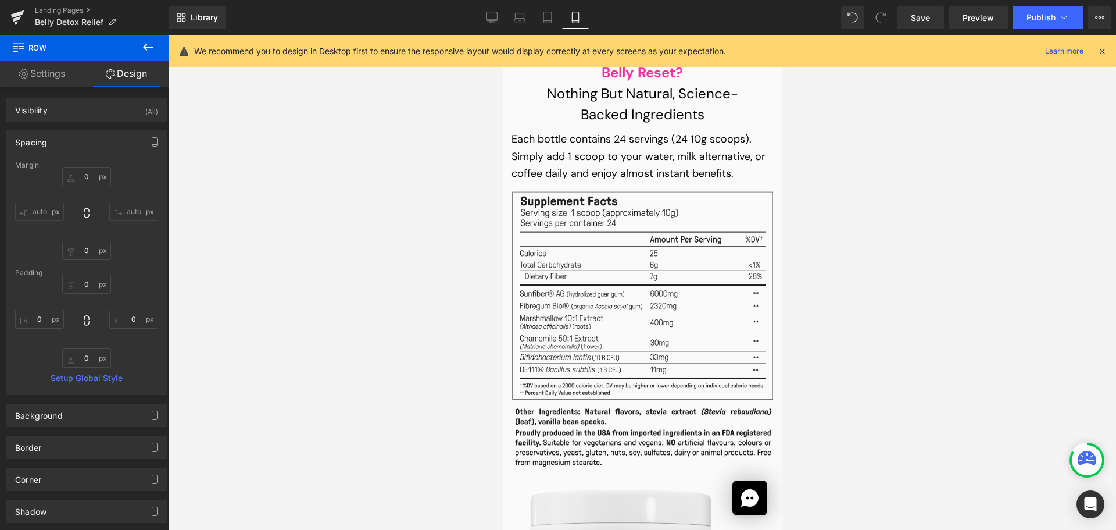
scroll to position [12188, 0]
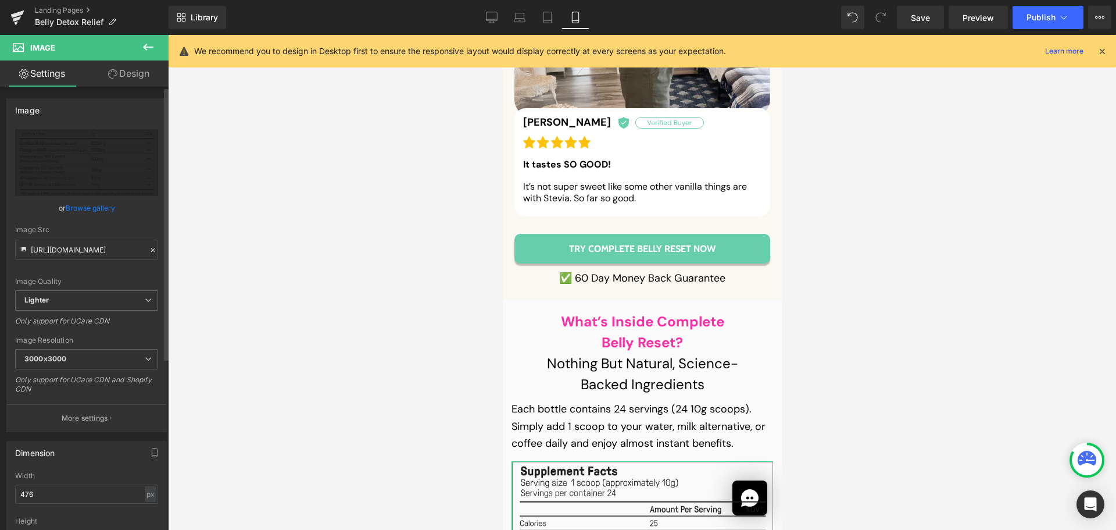
click at [101, 204] on link "Browse gallery" at bounding box center [90, 208] width 49 height 20
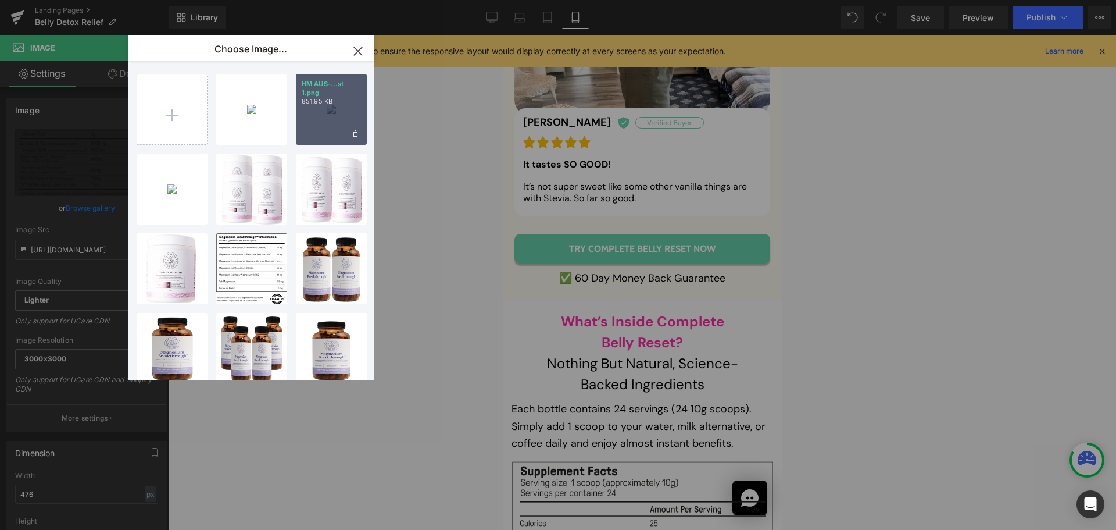
click at [333, 118] on div "HM AUS-...st 1.png 851.95 KB" at bounding box center [331, 109] width 71 height 71
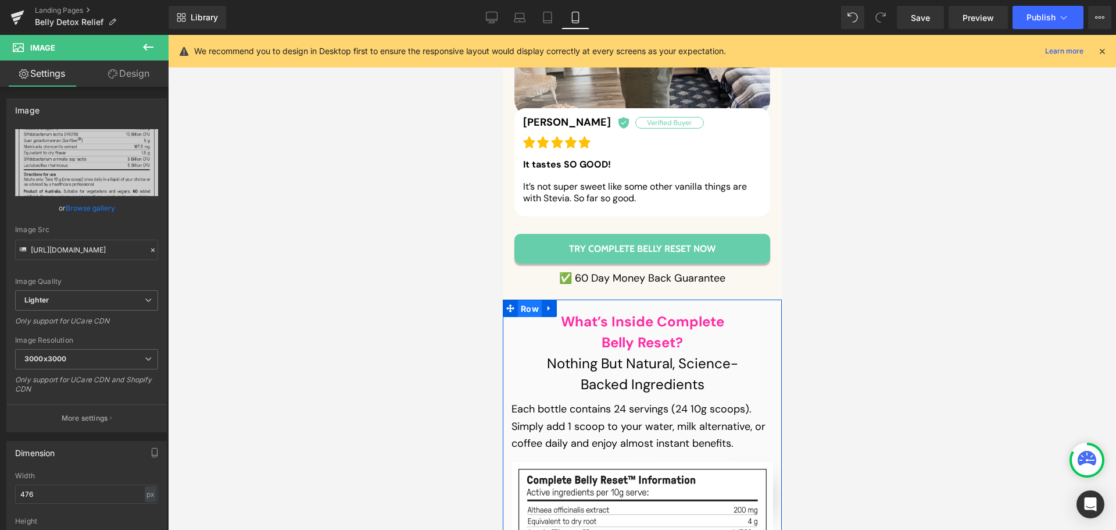
click at [523, 300] on span "Row" at bounding box center [529, 308] width 24 height 17
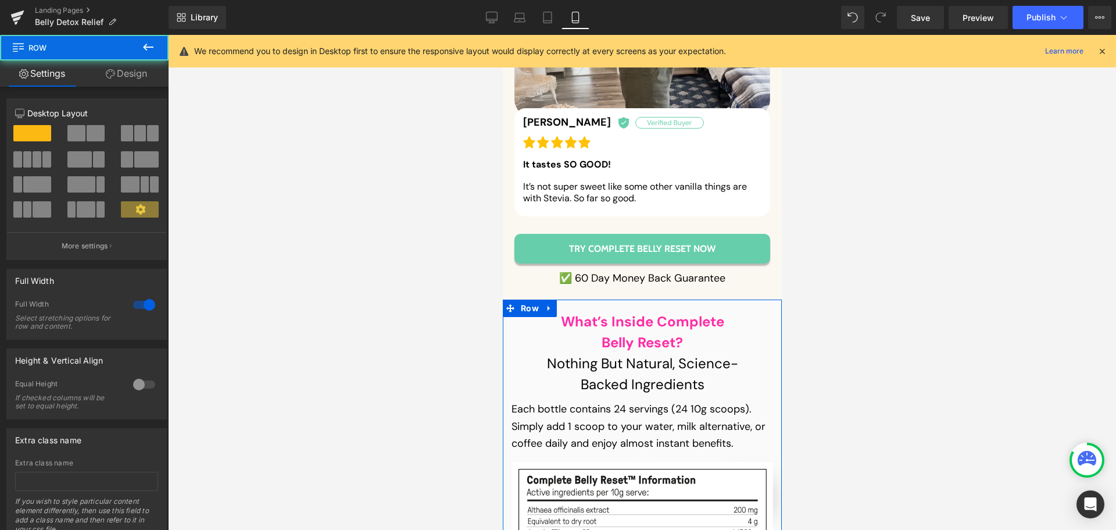
drag, startPoint x: 125, startPoint y: 73, endPoint x: 74, endPoint y: 173, distance: 112.1
click at [126, 73] on link "Design" at bounding box center [126, 73] width 84 height 26
click at [0, 0] on div "Background" at bounding box center [0, 0] width 0 height 0
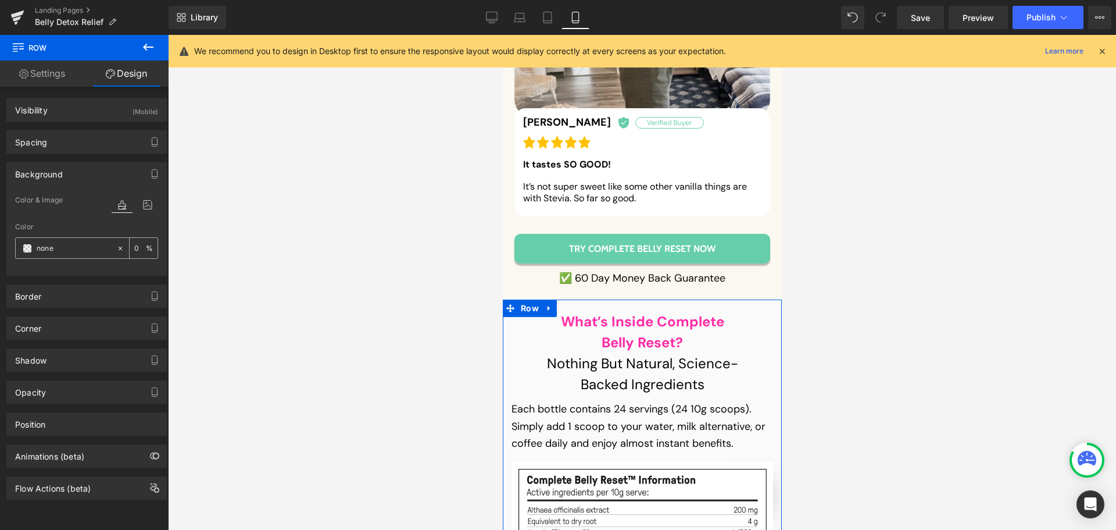
click at [70, 248] on input "text" at bounding box center [74, 248] width 74 height 13
type input "fff"
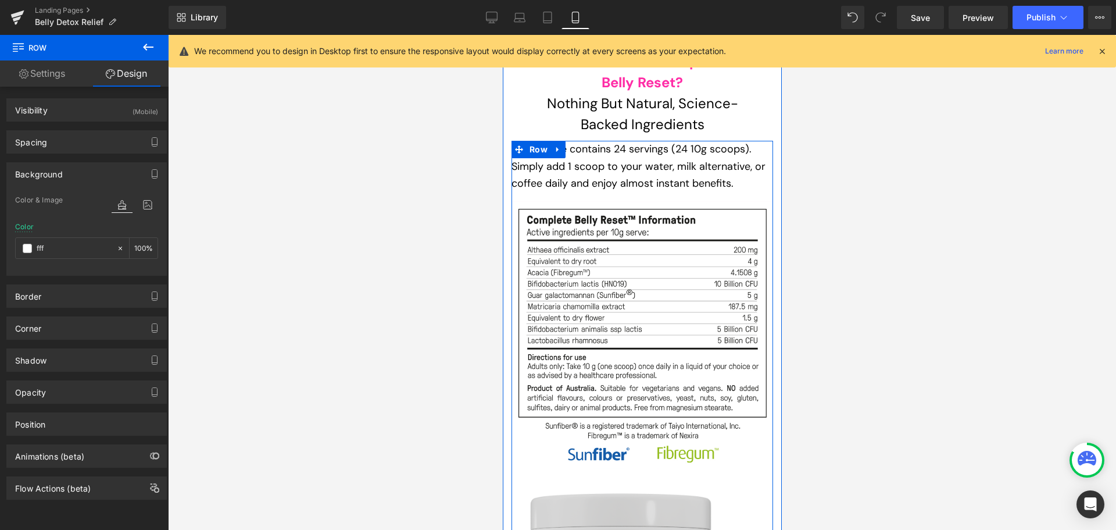
scroll to position [12536, 0]
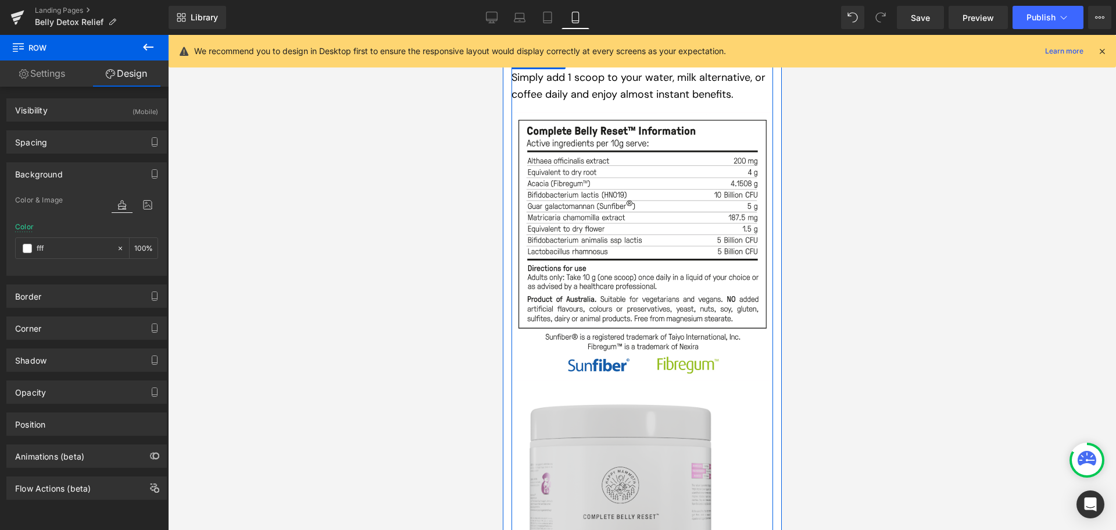
click at [583, 392] on img at bounding box center [641, 517] width 235 height 250
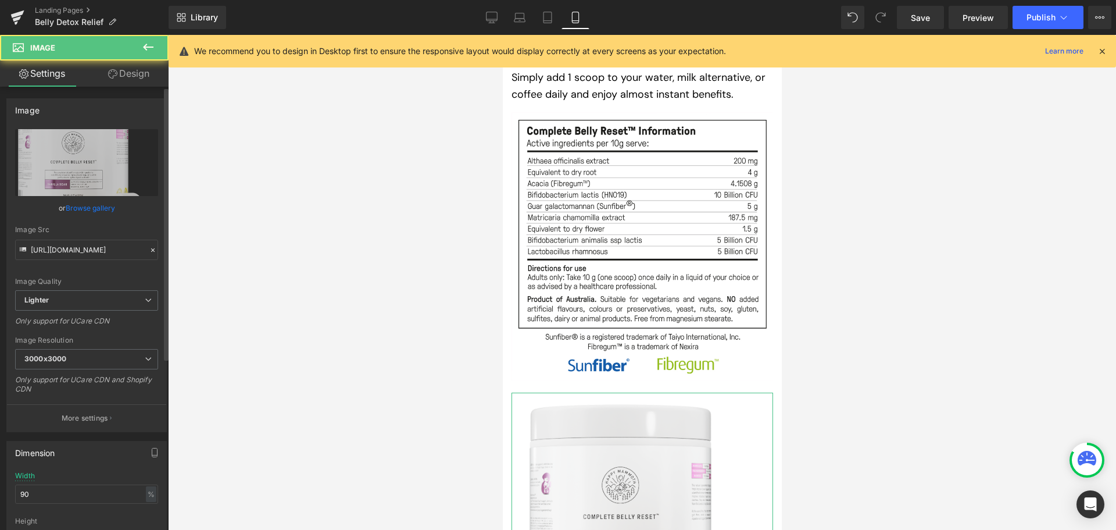
click at [91, 204] on link "Browse gallery" at bounding box center [90, 208] width 49 height 20
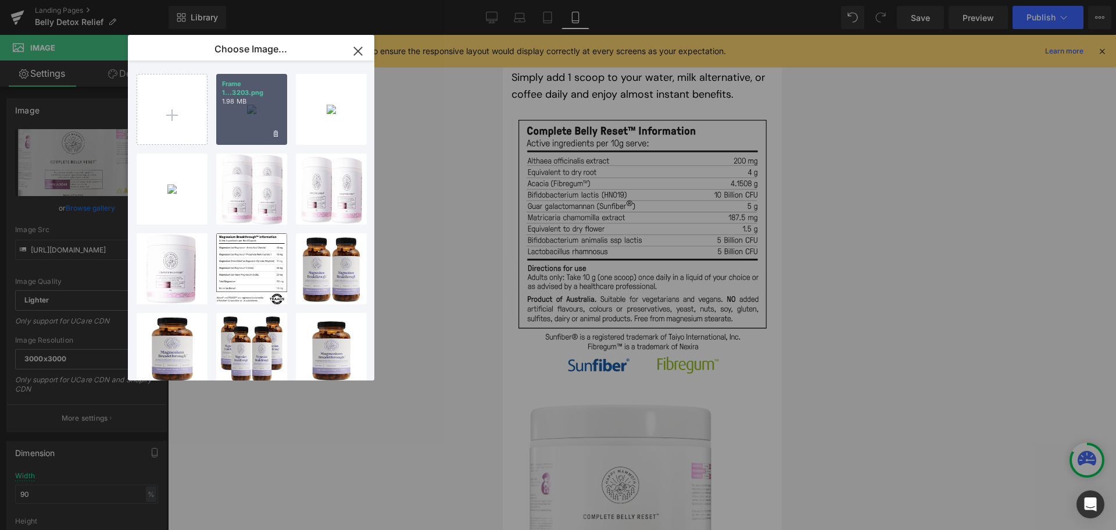
click at [260, 123] on div "Frame 1...3203.png 1.98 MB" at bounding box center [251, 109] width 71 height 71
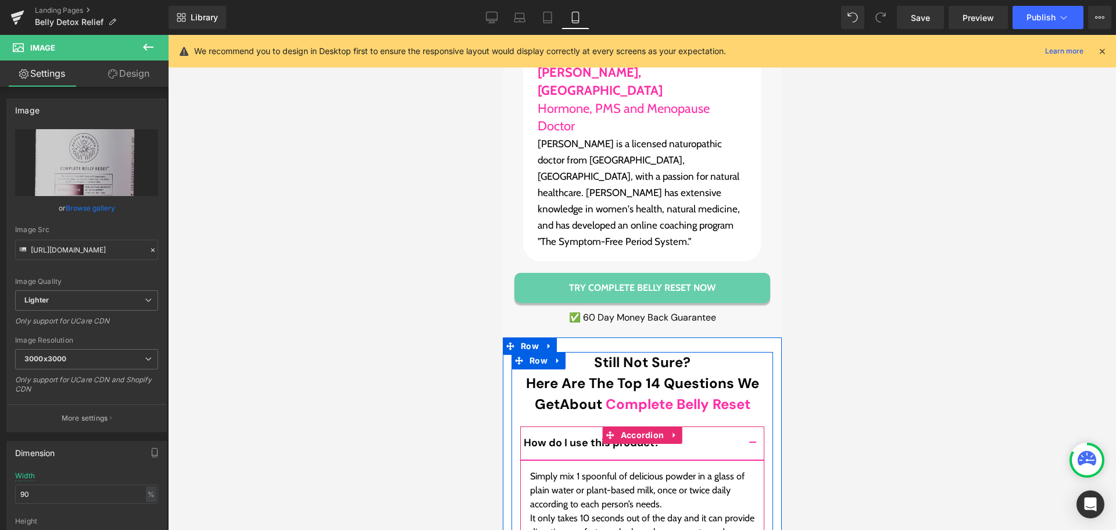
scroll to position [14280, 0]
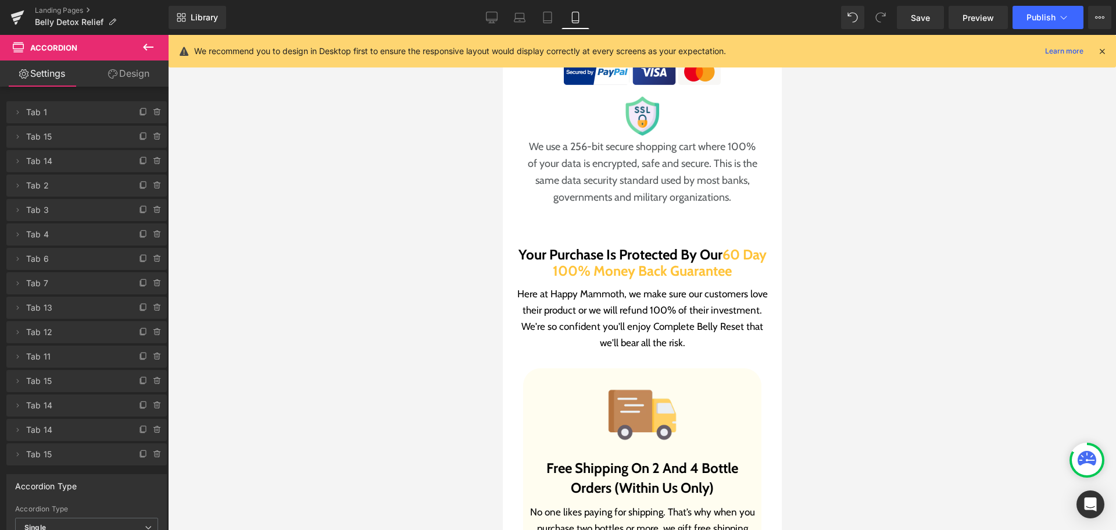
scroll to position [10385, 0]
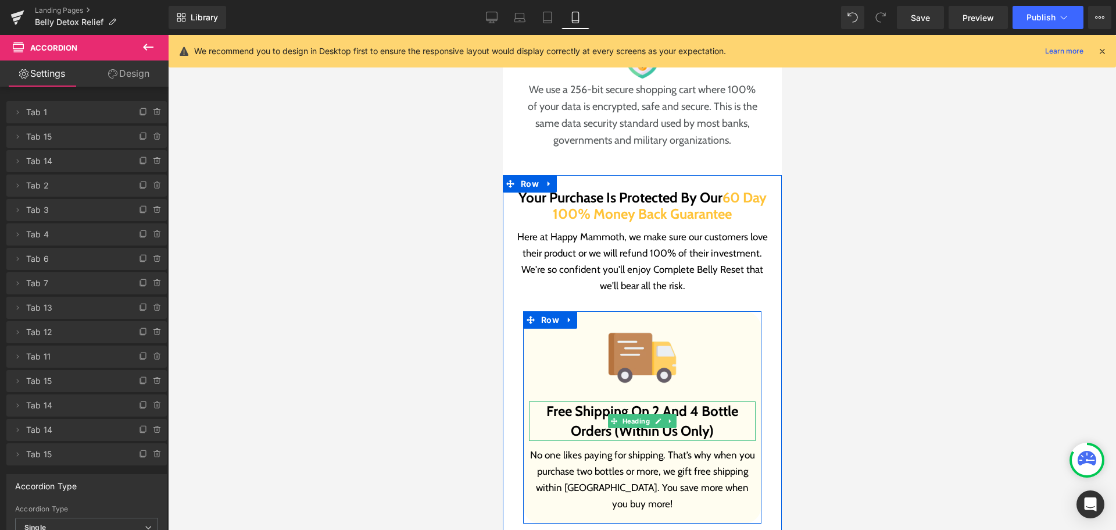
click at [673, 402] on b "Free Shipping On 2 And 4 Bottle Orders (Within Us Only)" at bounding box center [642, 420] width 192 height 37
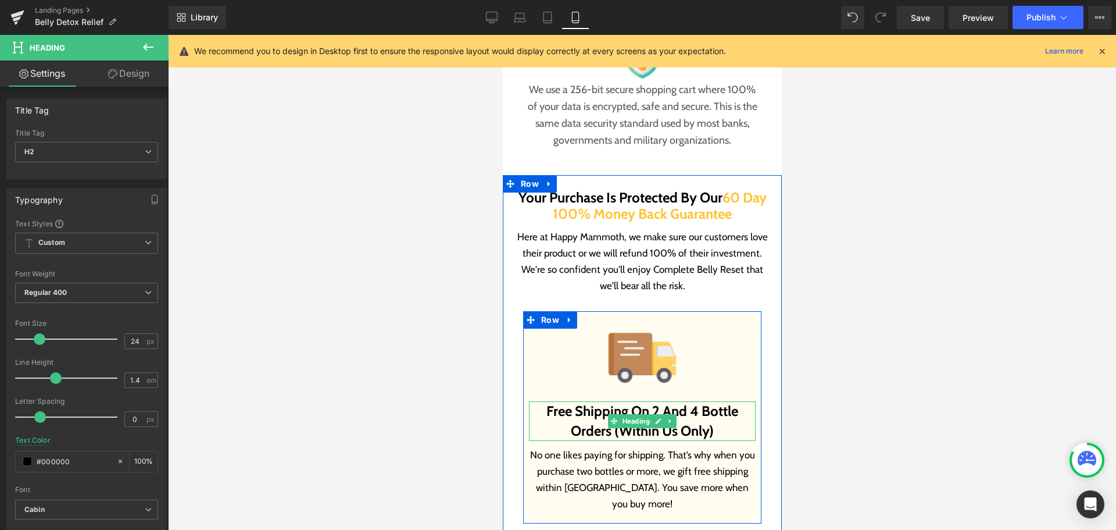
click at [669, 402] on b "Free Shipping On 2 And 4 Bottle Orders (Within Us Only)" at bounding box center [642, 420] width 192 height 37
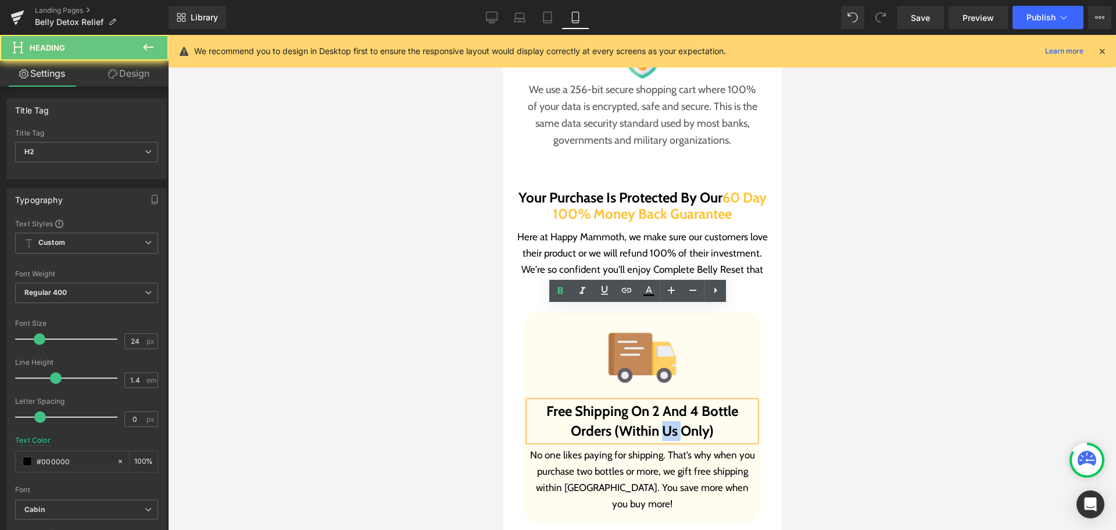
click at [669, 402] on b "Free Shipping On 2 And 4 Bottle Orders (Within Us Only)" at bounding box center [642, 420] width 192 height 37
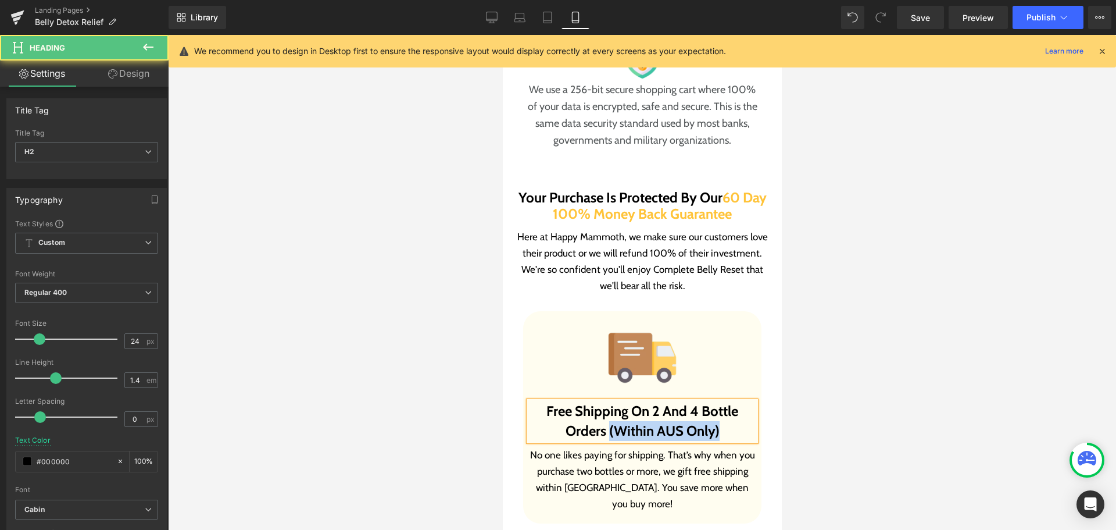
drag, startPoint x: 605, startPoint y: 335, endPoint x: 734, endPoint y: 338, distance: 129.7
click at [734, 401] on h2 "Free Shipping On 2 And 4 Bottle Orders (Within AUS Only)" at bounding box center [641, 420] width 227 height 39
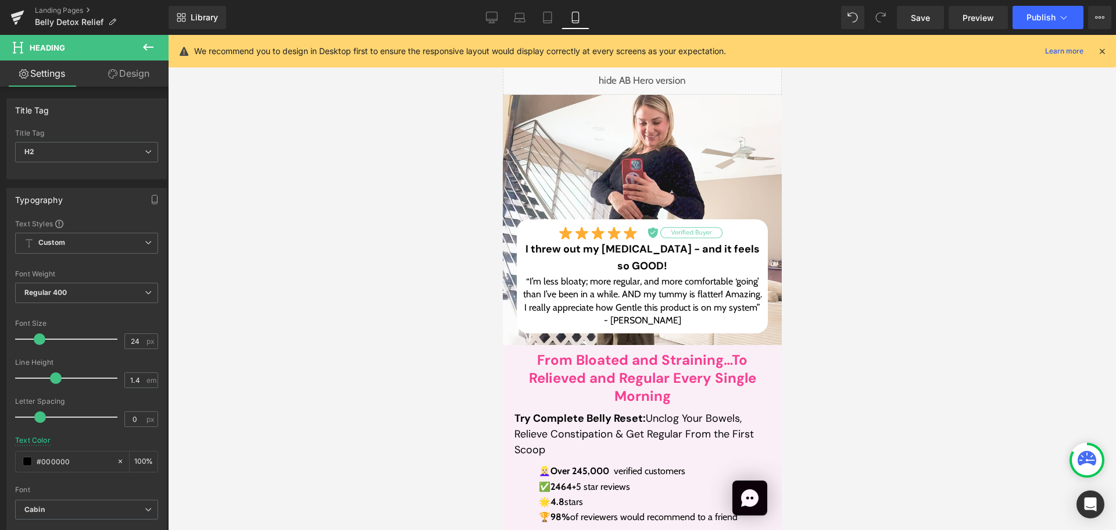
scroll to position [95, 0]
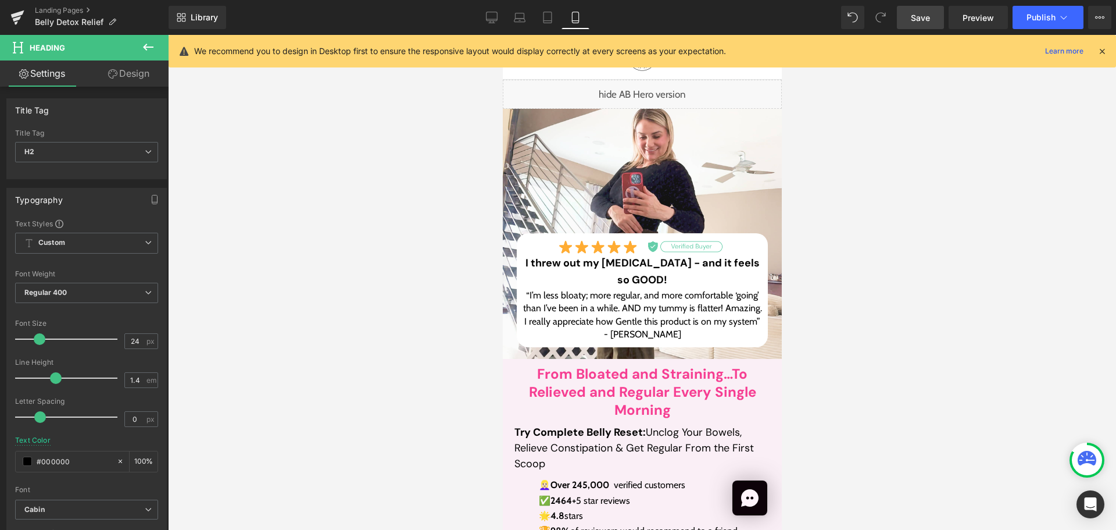
click at [926, 15] on span "Save" at bounding box center [920, 18] width 19 height 12
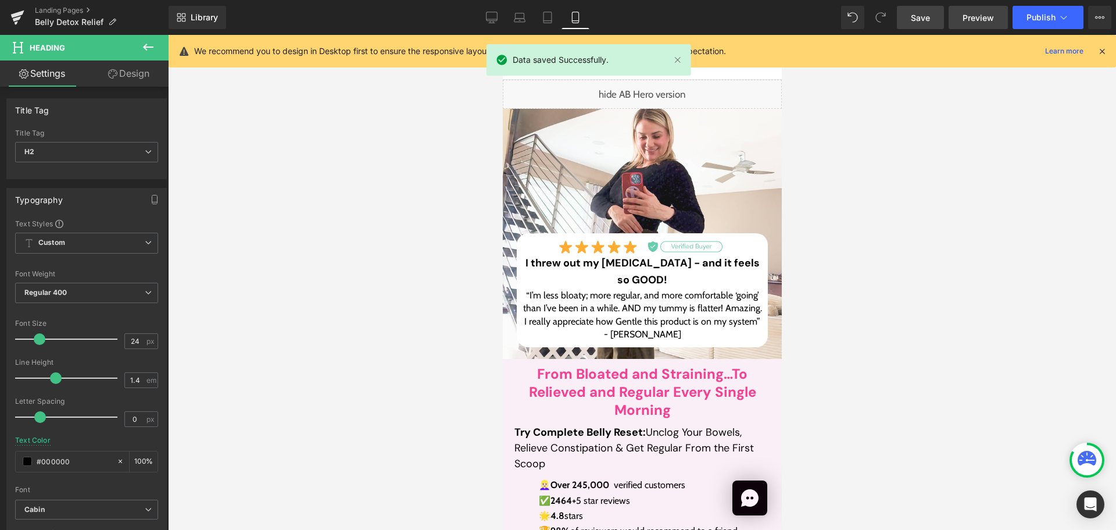
click at [981, 22] on span "Preview" at bounding box center [978, 18] width 31 height 12
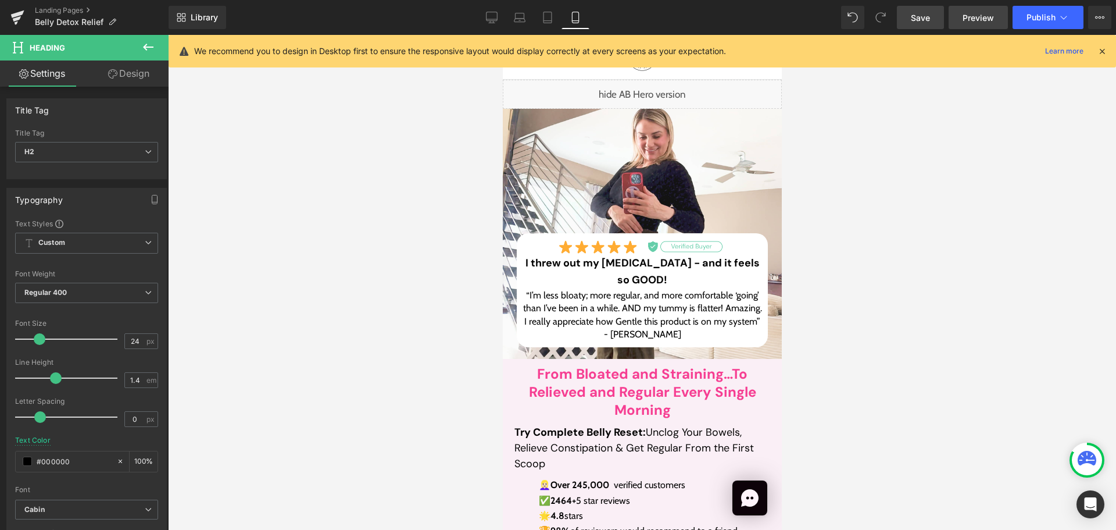
click at [986, 19] on span "Preview" at bounding box center [978, 18] width 31 height 12
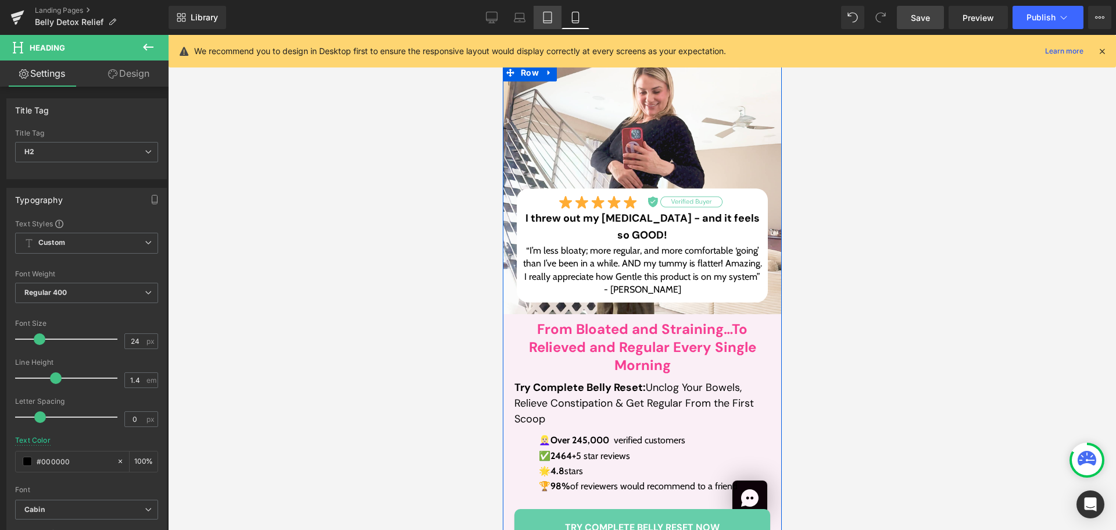
scroll to position [153, 0]
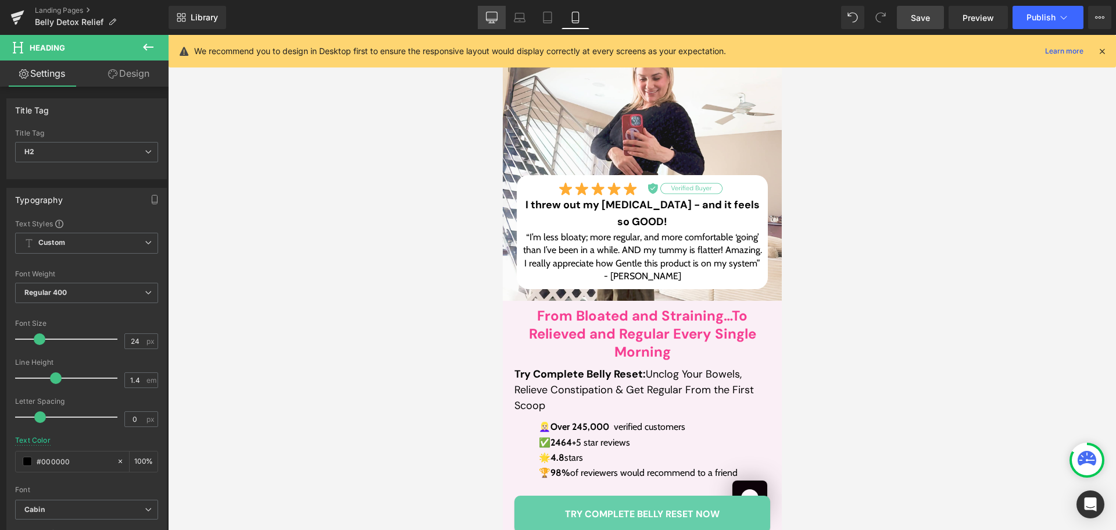
click at [501, 17] on link "Desktop" at bounding box center [492, 17] width 28 height 23
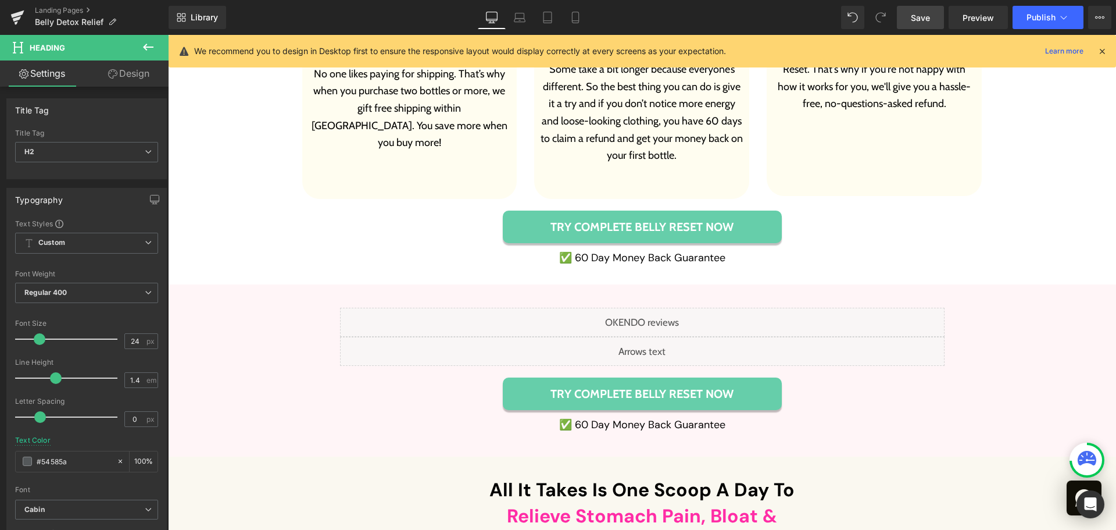
scroll to position [7151, 0]
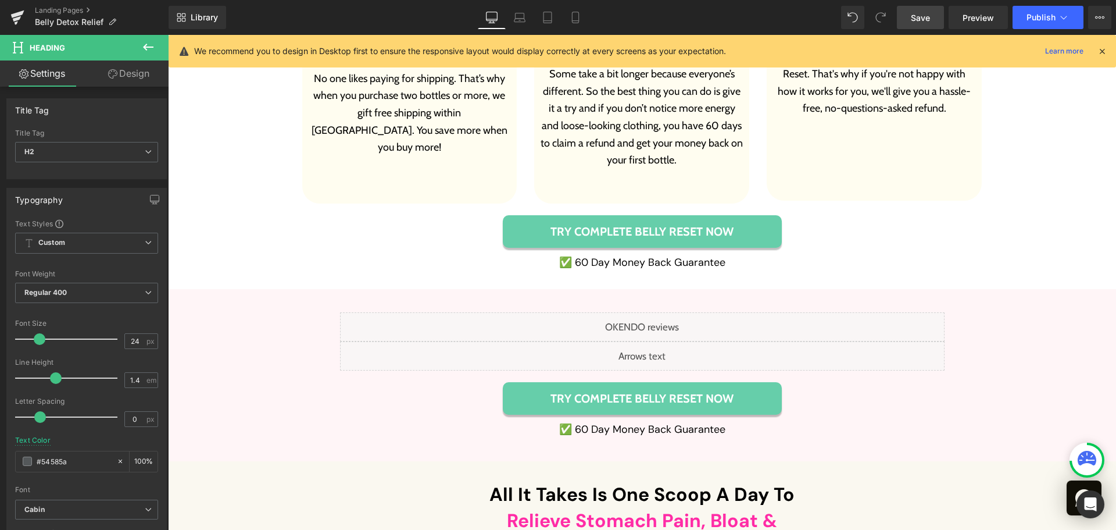
click at [658, 312] on div "Liquid" at bounding box center [642, 326] width 605 height 29
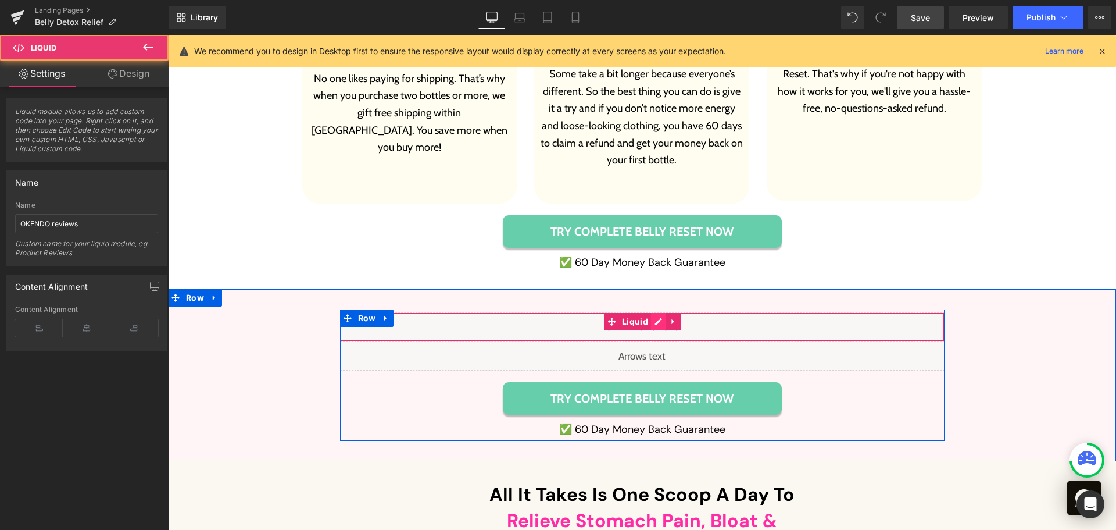
click at [653, 312] on div "Liquid" at bounding box center [642, 326] width 605 height 29
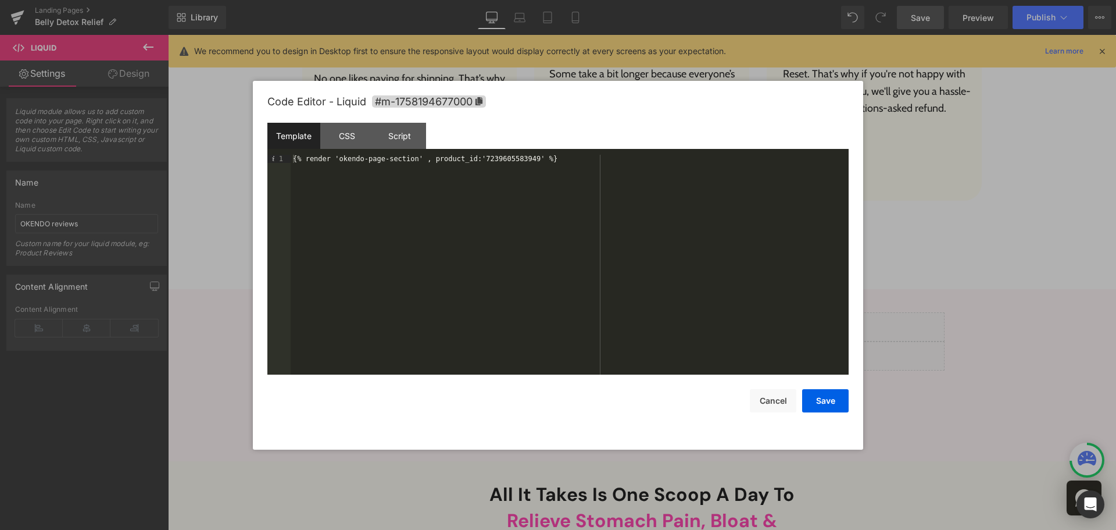
click at [496, 158] on div "{% render 'okendo-page-section' , product_id:'7239605583949' %}" at bounding box center [570, 273] width 558 height 236
click at [652, 240] on div "{% render 'okendo-page-section' , product_id:'7239605583949' %}" at bounding box center [570, 273] width 558 height 236
click at [619, 295] on div "{% render 'okendo-page-section' , product_id:'7239605583949' %}" at bounding box center [570, 273] width 558 height 236
click at [1056, 220] on div at bounding box center [558, 265] width 1116 height 530
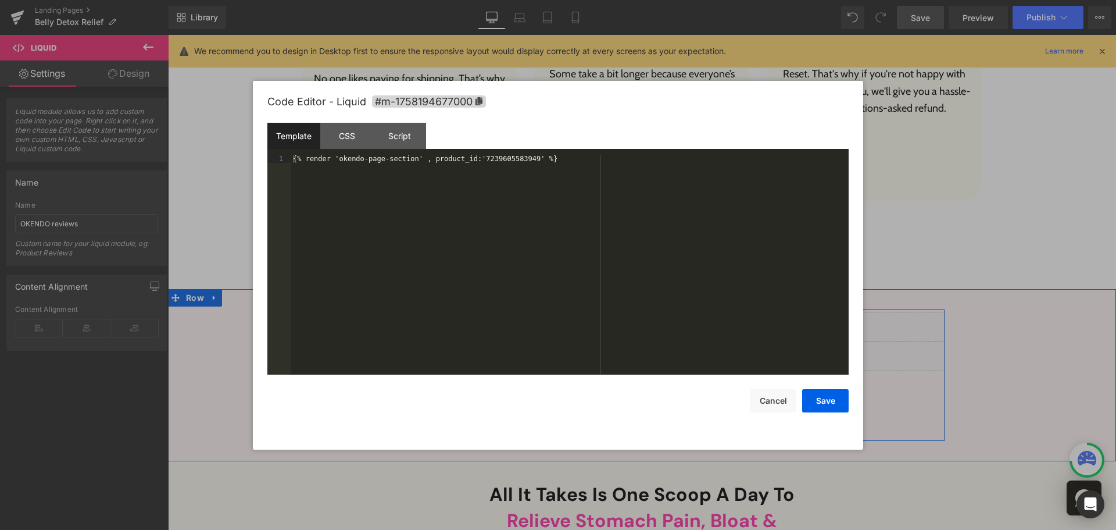
click at [656, 312] on div "Liquid" at bounding box center [642, 326] width 605 height 29
click at [641, 237] on div "{% render 'okendo-page-section' , product_id:'7239605583949' %}" at bounding box center [570, 273] width 558 height 236
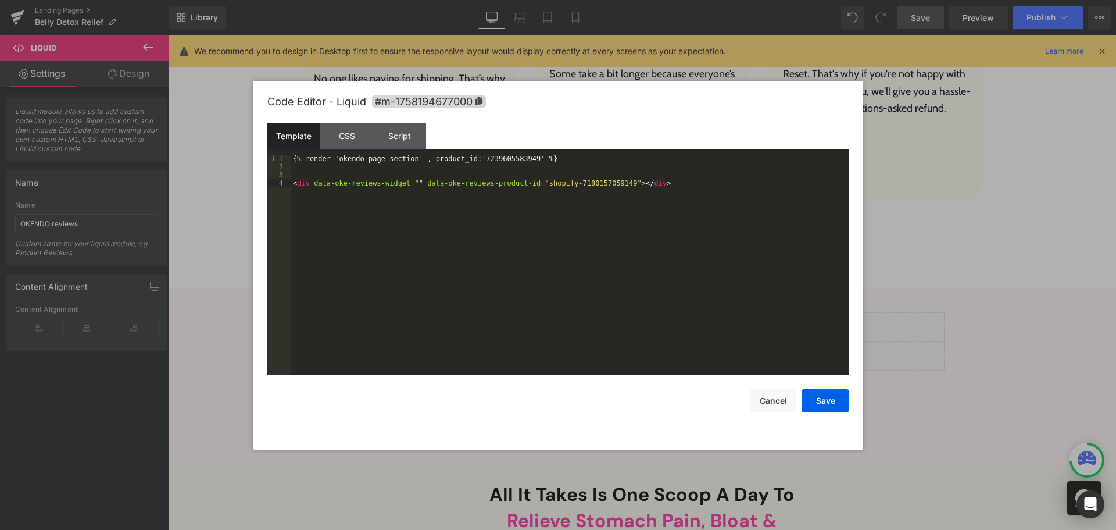
click at [516, 159] on div "{% render 'okendo-page-section' , product_id:'7239605583949' %} < div data-oke-…" at bounding box center [570, 273] width 558 height 236
click at [581, 181] on div "{% render 'okendo-page-section' , product_id:'7239605583949' %} < div data-oke-…" at bounding box center [570, 273] width 558 height 236
drag, startPoint x: 585, startPoint y: 172, endPoint x: 599, endPoint y: 141, distance: 33.5
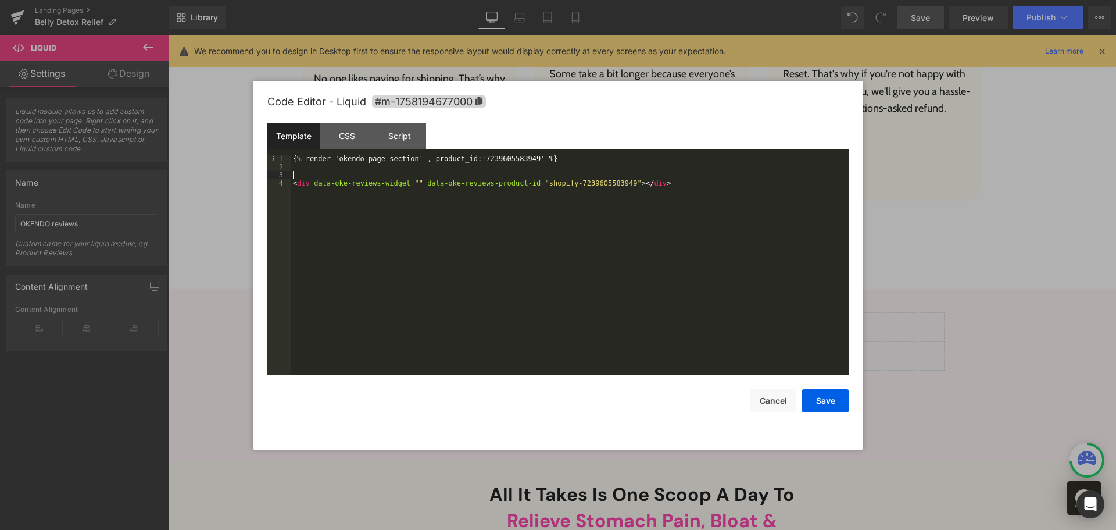
click at [599, 141] on div "Template CSS Script Data 1 2 3 4 {% render 'okendo-page-section' , product_id:'…" at bounding box center [557, 249] width 581 height 252
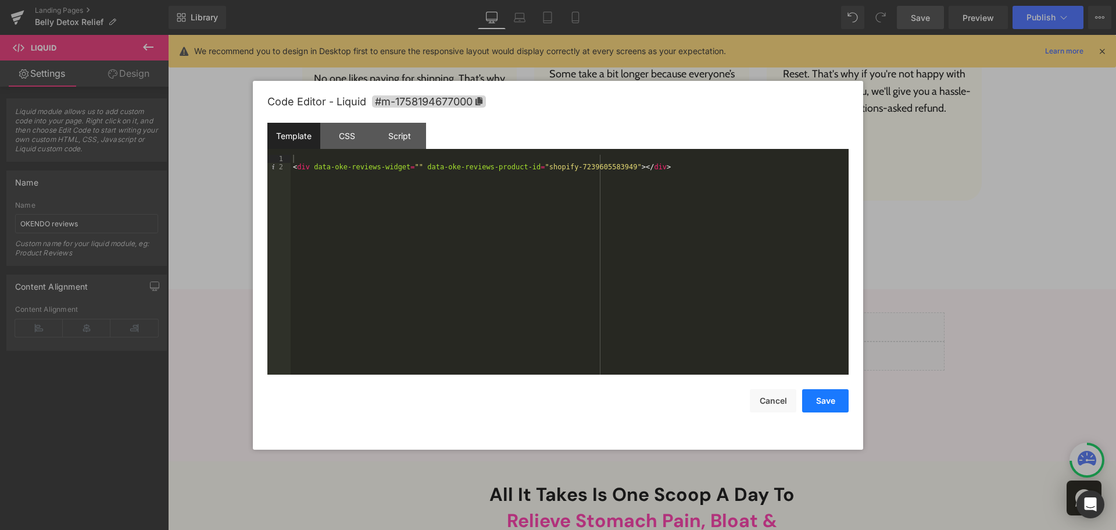
drag, startPoint x: 842, startPoint y: 402, endPoint x: 762, endPoint y: 265, distance: 158.7
click at [842, 402] on button "Save" at bounding box center [825, 400] width 47 height 23
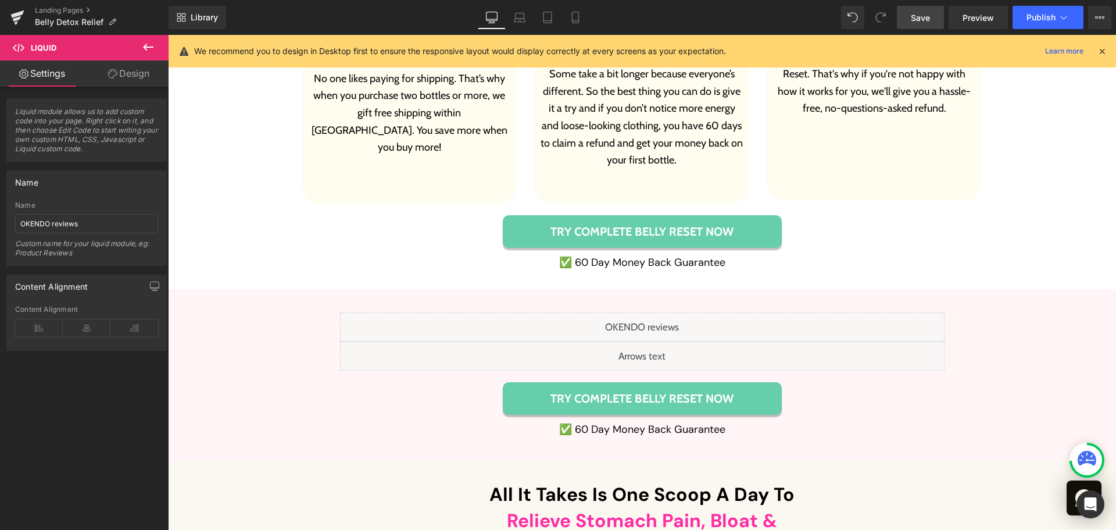
click at [930, 16] on span "Save" at bounding box center [920, 18] width 19 height 12
click at [12, 15] on icon at bounding box center [17, 14] width 13 height 8
